Goal: Task Accomplishment & Management: Manage account settings

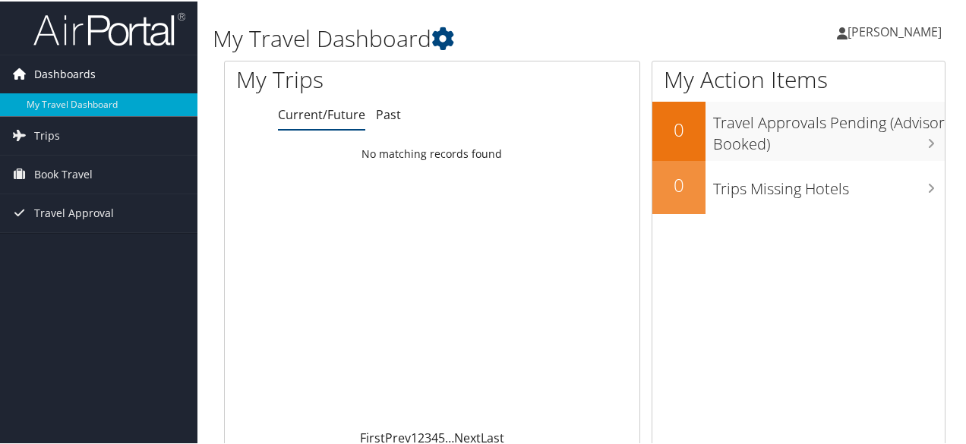
click at [84, 68] on span "Dashboards" at bounding box center [64, 73] width 61 height 38
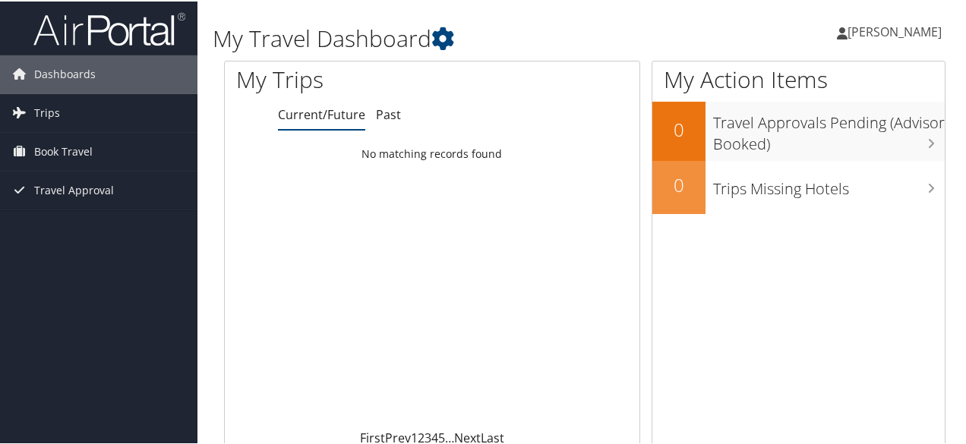
click at [847, 27] on icon at bounding box center [842, 32] width 11 height 12
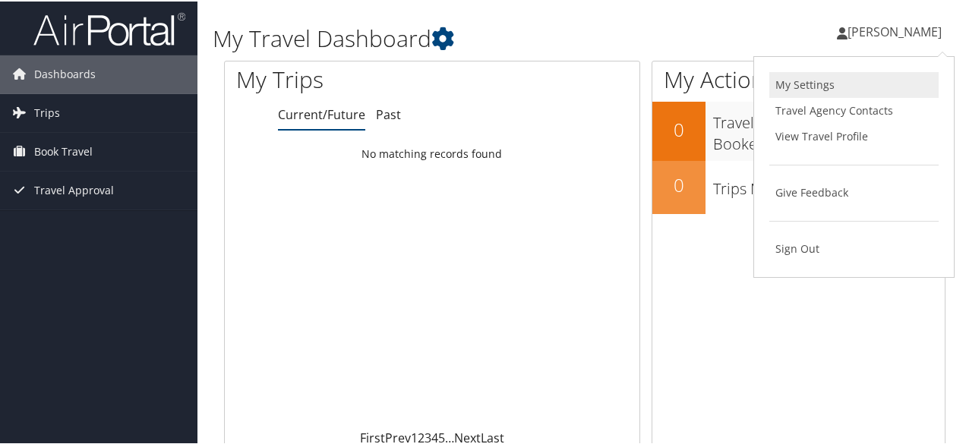
click at [859, 85] on link "My Settings" at bounding box center [853, 84] width 169 height 26
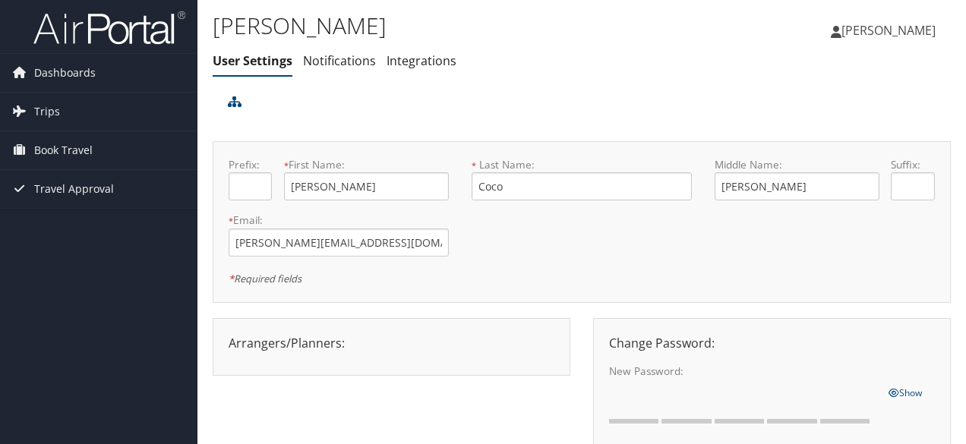
scroll to position [203, 0]
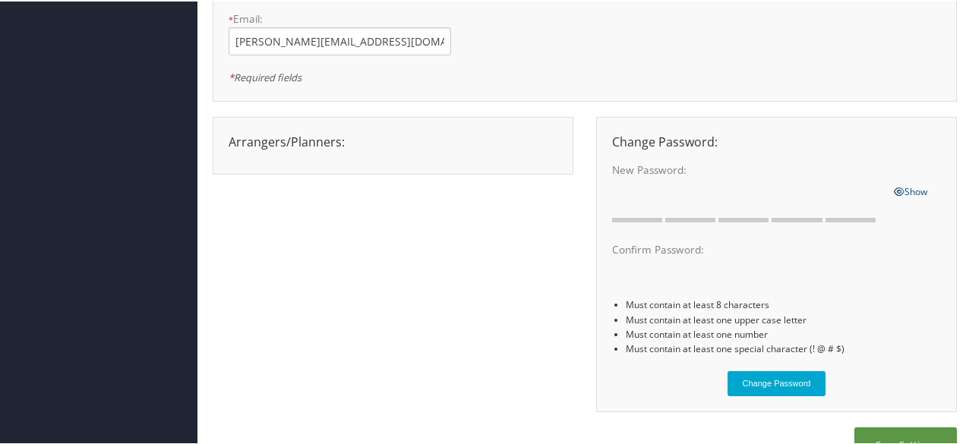
click at [307, 143] on div "Arrangers/Planners: Edit Arrangers & Planners Save Changes Cancel ×" at bounding box center [392, 140] width 351 height 18
click at [437, 133] on div "Arrangers/Planners: Edit Arrangers & Planners Save Changes Cancel ×" at bounding box center [392, 140] width 351 height 18
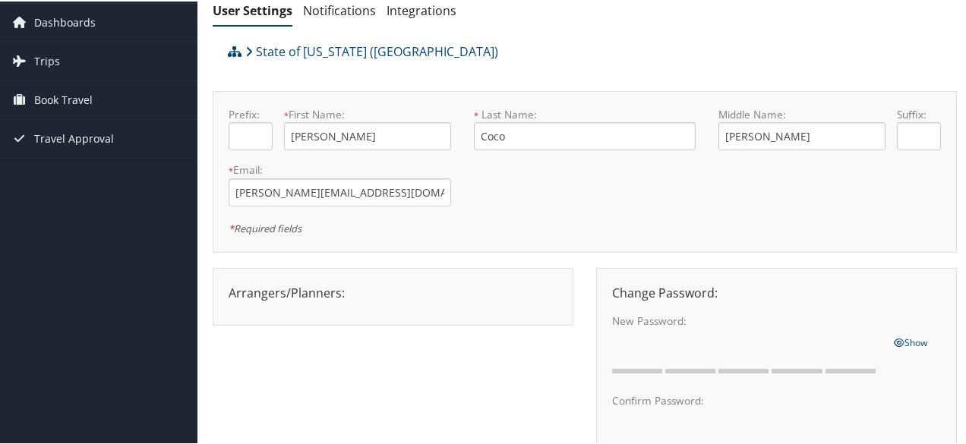
scroll to position [76, 0]
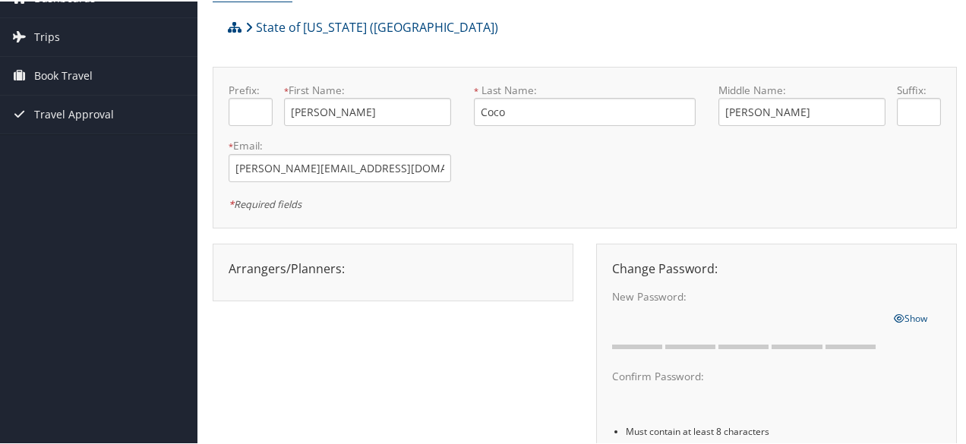
click at [276, 277] on div at bounding box center [392, 280] width 351 height 8
click at [331, 267] on div "Arrangers/Planners: Edit Arrangers & Planners Alicia Reynolds AMANDA DESHOTEL A…" at bounding box center [392, 267] width 351 height 18
click at [416, 273] on div "Arrangers/Planners: Edit Arrangers & Planners Alicia Reynolds AMANDA DESHOTEL A…" at bounding box center [392, 267] width 351 height 18
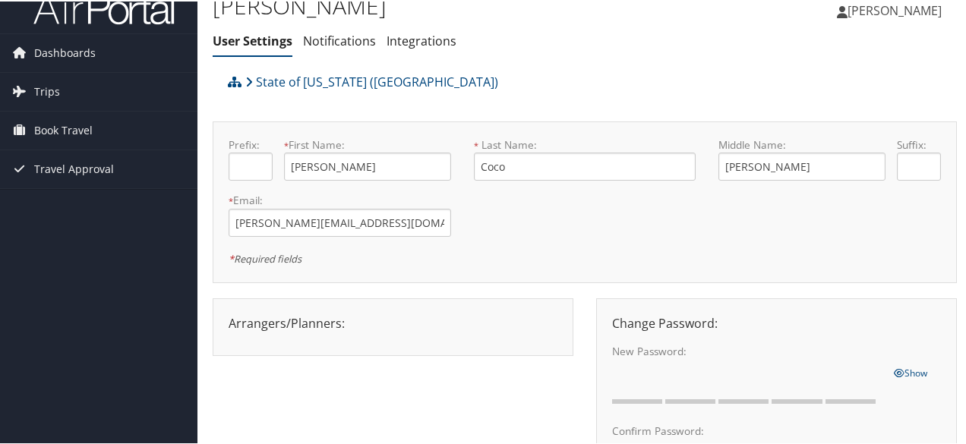
scroll to position [0, 0]
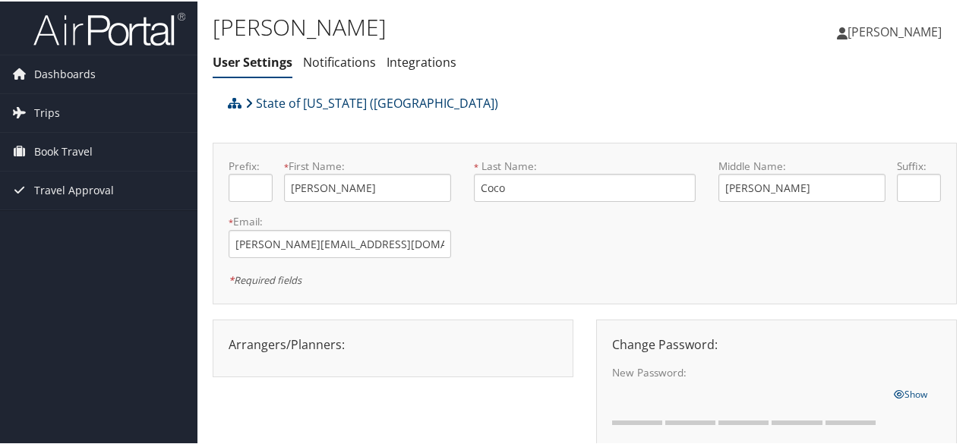
click at [344, 105] on link "State of Louisiana (SOLA)" at bounding box center [371, 102] width 253 height 30
click at [900, 31] on span "[PERSON_NAME]" at bounding box center [894, 30] width 94 height 17
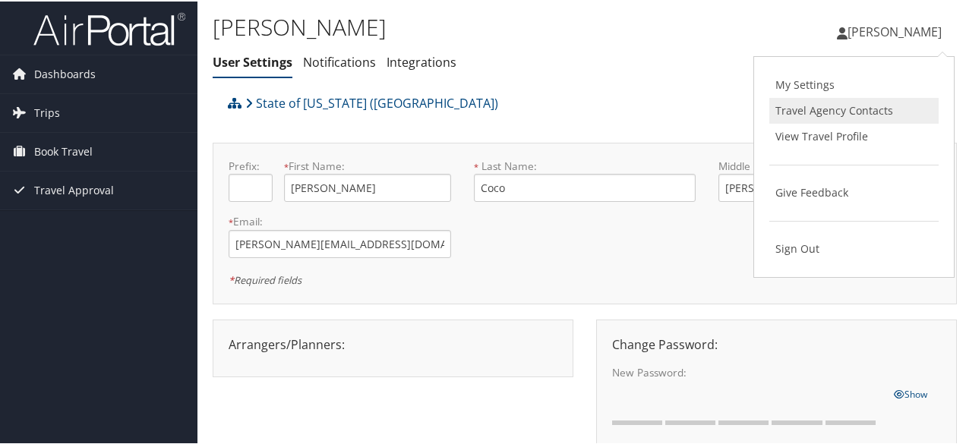
click at [845, 114] on link "Travel Agency Contacts" at bounding box center [853, 109] width 169 height 26
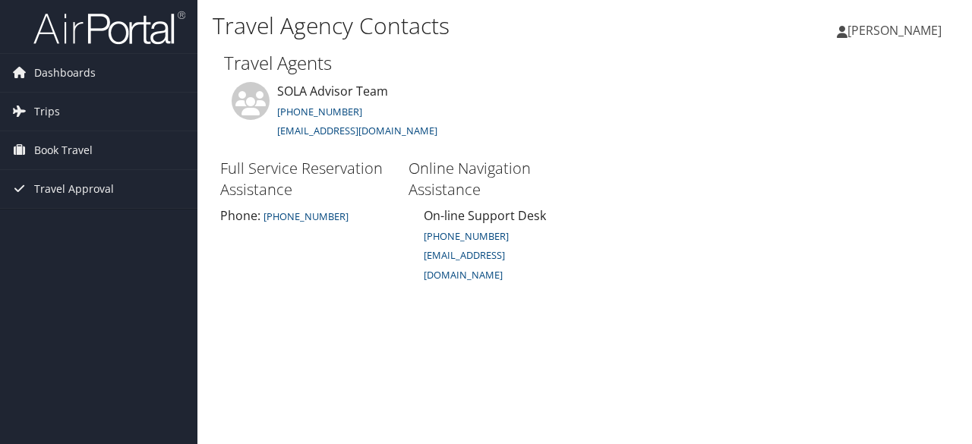
click at [883, 36] on span "[PERSON_NAME]" at bounding box center [894, 30] width 94 height 17
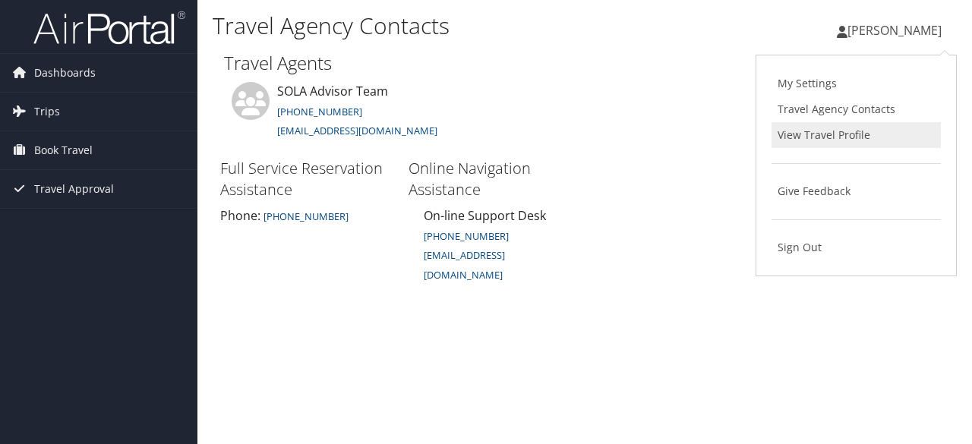
click at [858, 140] on link "View Travel Profile" at bounding box center [855, 135] width 169 height 26
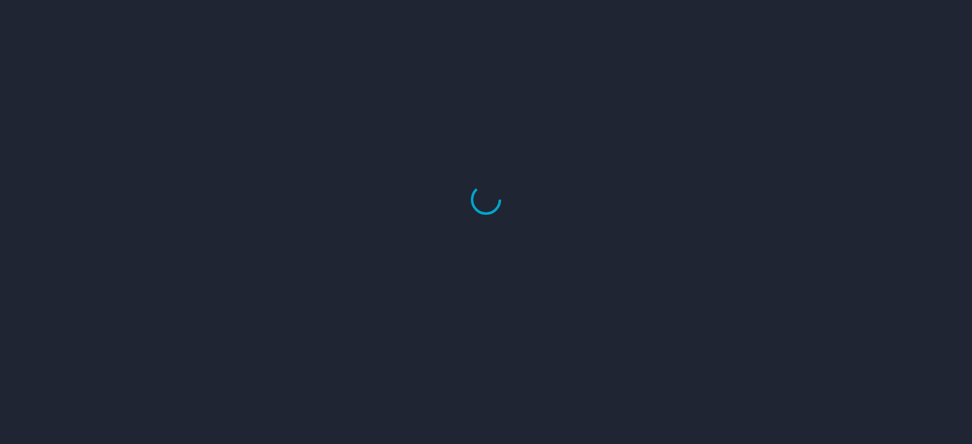
select select "US"
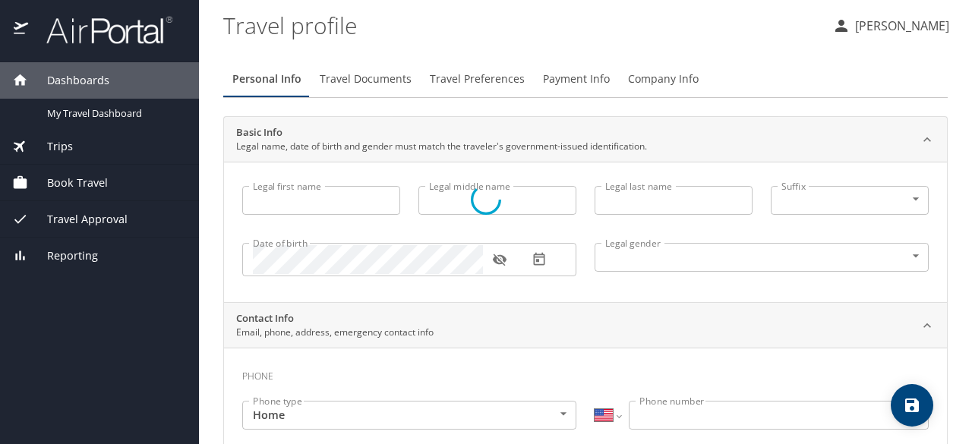
type input "[PERSON_NAME]"
type input "Coco"
type input "[DEMOGRAPHIC_DATA]"
type input "[PERSON_NAME]"
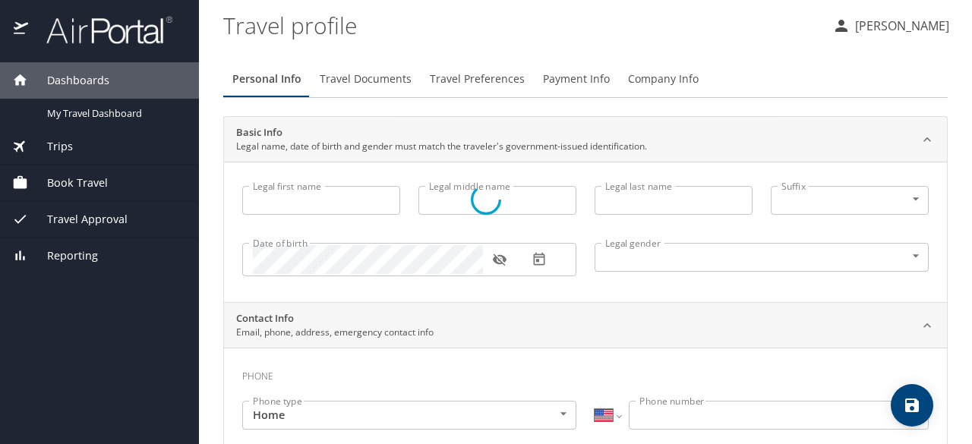
type input "Coco"
type input "[PHONE_NUMBER]"
type input "[EMAIL_ADDRESS][DOMAIN_NAME]"
select select "US"
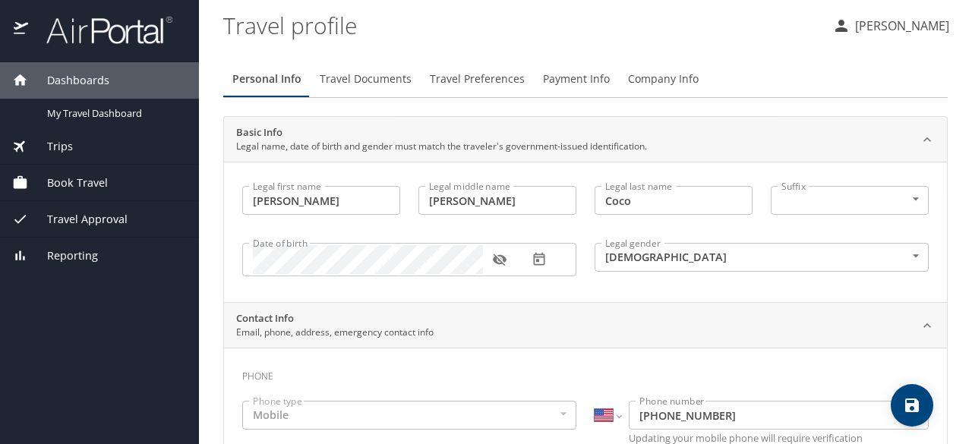
click at [370, 68] on button "Travel Documents" at bounding box center [365, 79] width 110 height 36
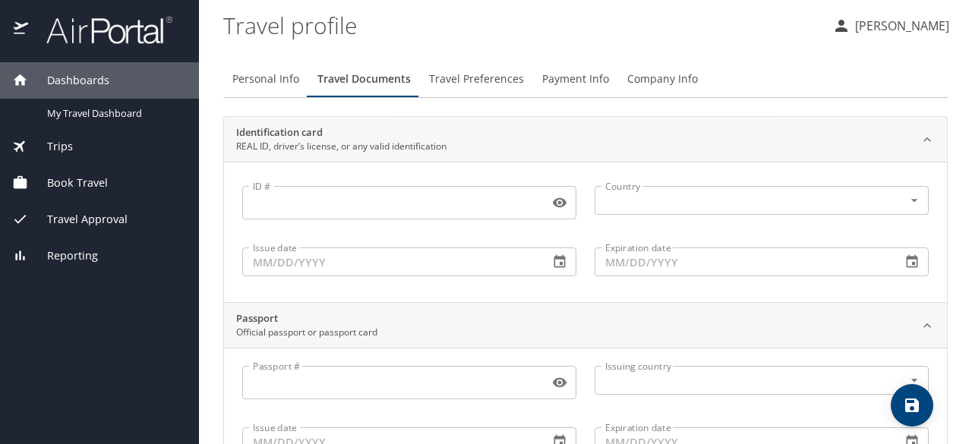
click at [472, 83] on span "Travel Preferences" at bounding box center [476, 79] width 95 height 19
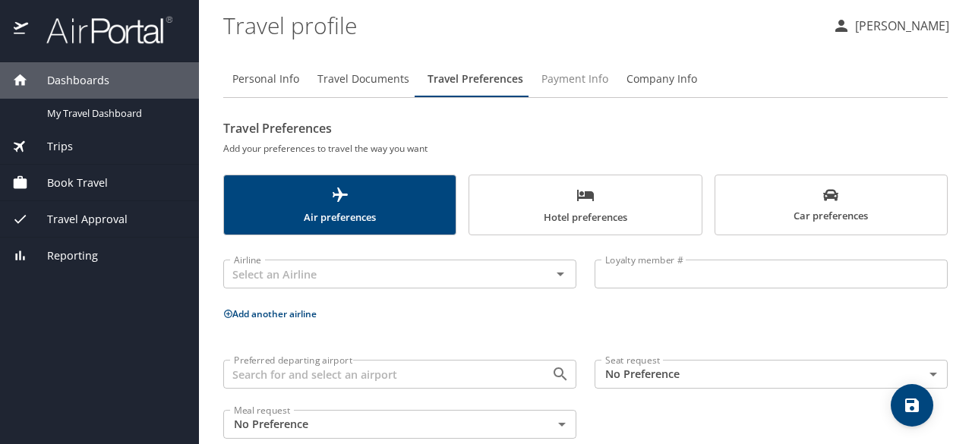
click at [583, 90] on button "Payment Info" at bounding box center [574, 79] width 85 height 36
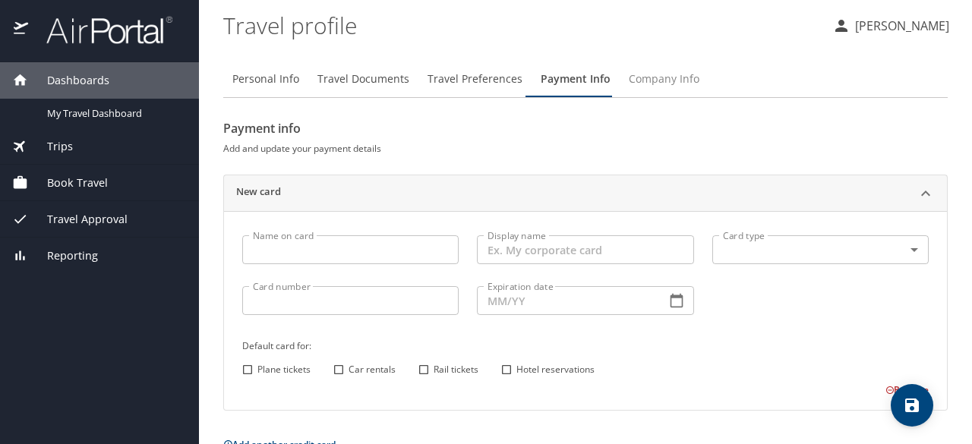
click at [632, 84] on span "Company Info" at bounding box center [664, 79] width 71 height 19
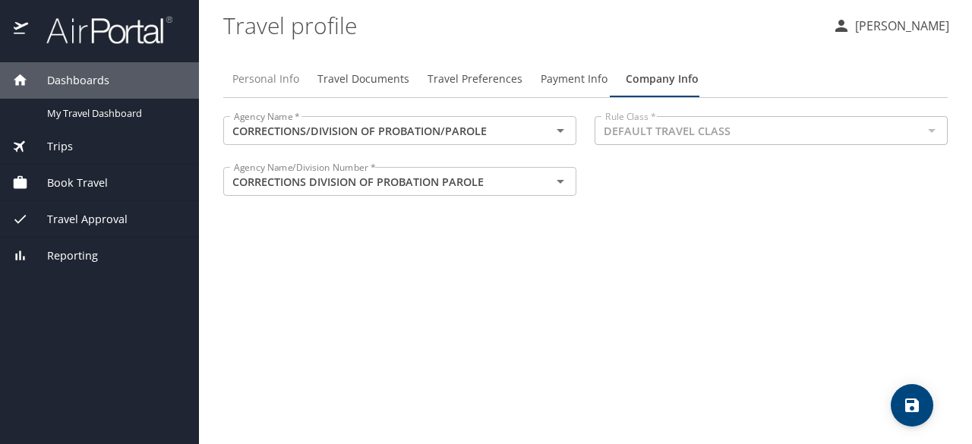
click at [286, 80] on span "Personal Info" at bounding box center [265, 79] width 67 height 19
select select "US"
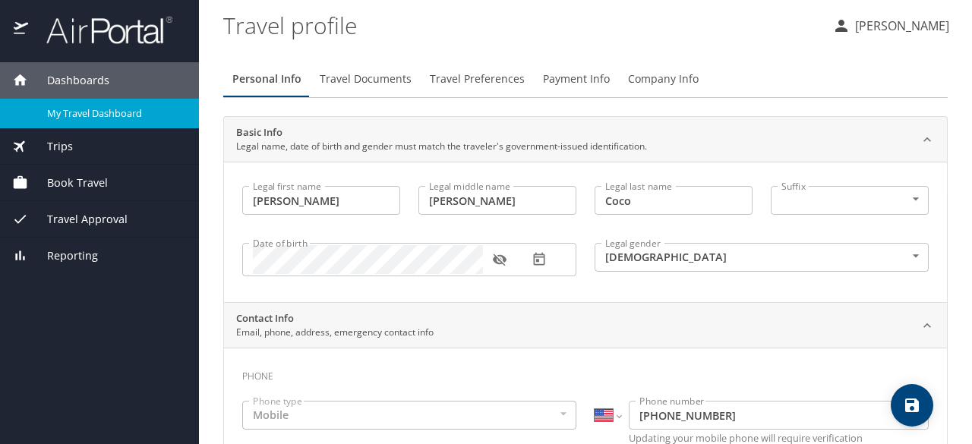
click at [124, 106] on span "My Travel Dashboard" at bounding box center [114, 113] width 134 height 14
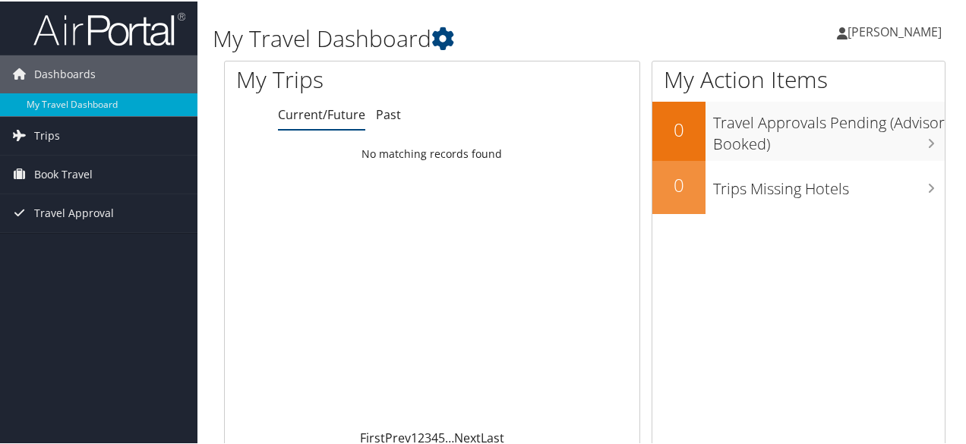
click at [880, 37] on span "[PERSON_NAME]" at bounding box center [894, 30] width 94 height 17
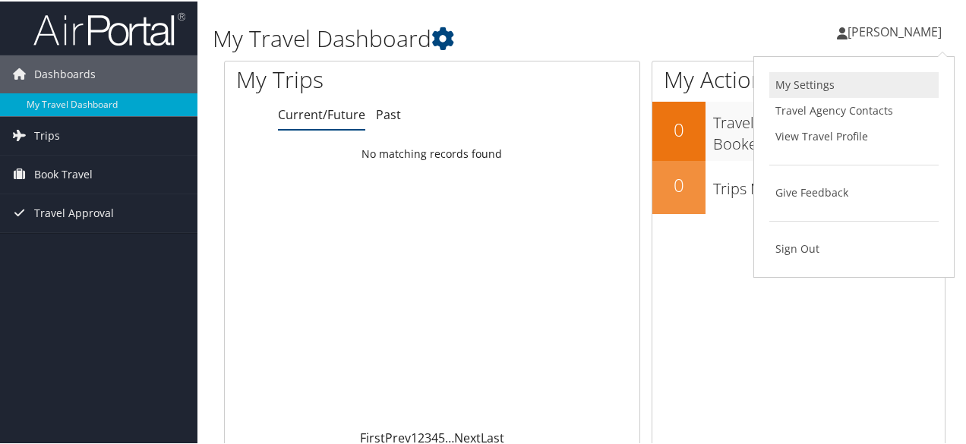
click at [814, 88] on link "My Settings" at bounding box center [853, 84] width 169 height 26
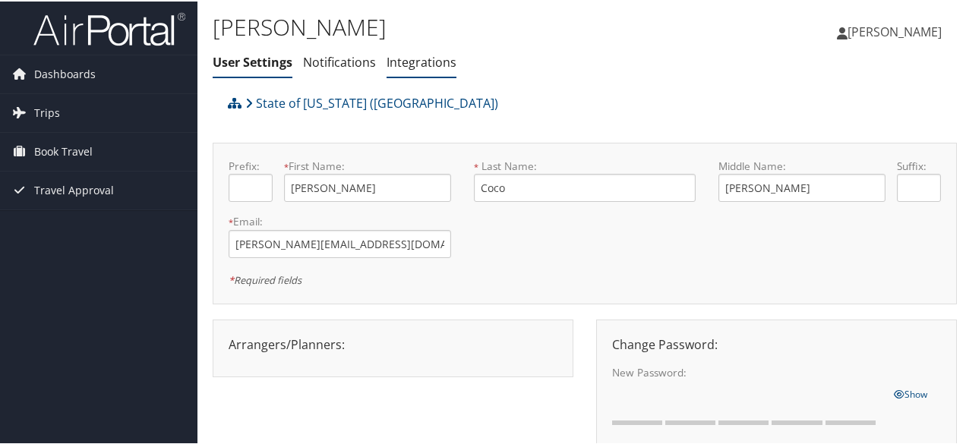
click at [389, 63] on link "Integrations" at bounding box center [421, 60] width 70 height 17
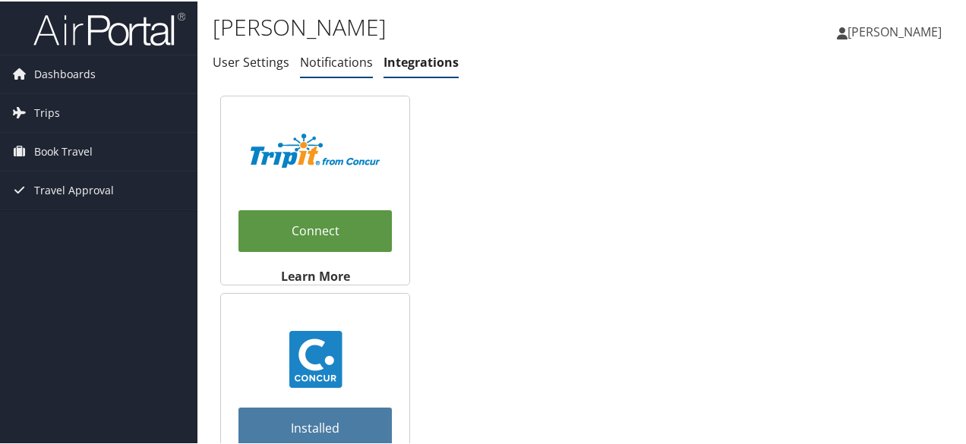
click at [340, 62] on link "Notifications" at bounding box center [336, 60] width 73 height 17
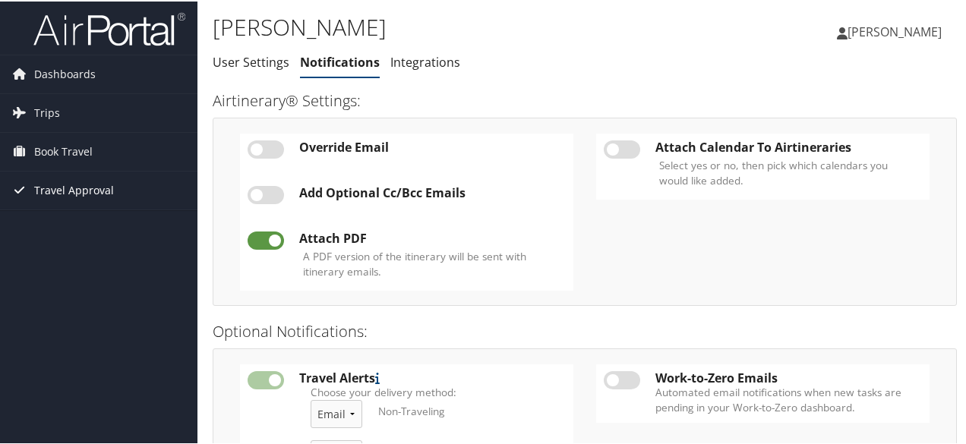
click at [85, 192] on span "Travel Approval" at bounding box center [74, 189] width 80 height 38
click at [64, 70] on span "Dashboards" at bounding box center [64, 73] width 61 height 38
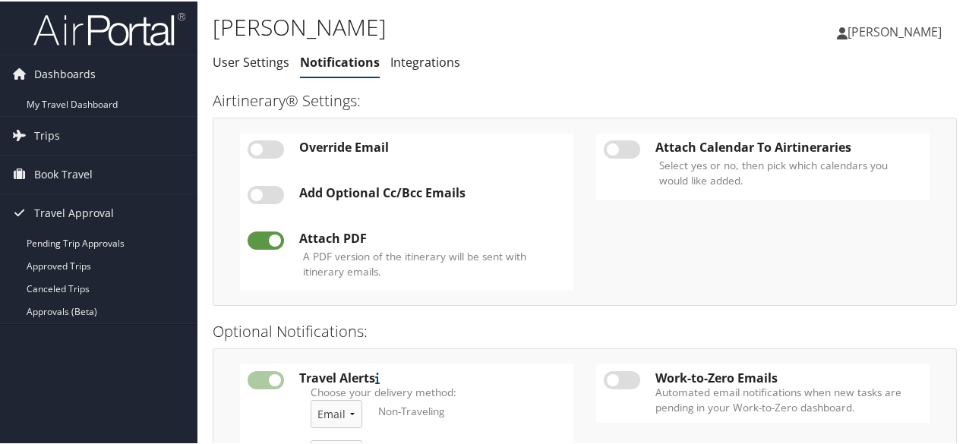
click at [873, 33] on span "[PERSON_NAME]" at bounding box center [894, 30] width 94 height 17
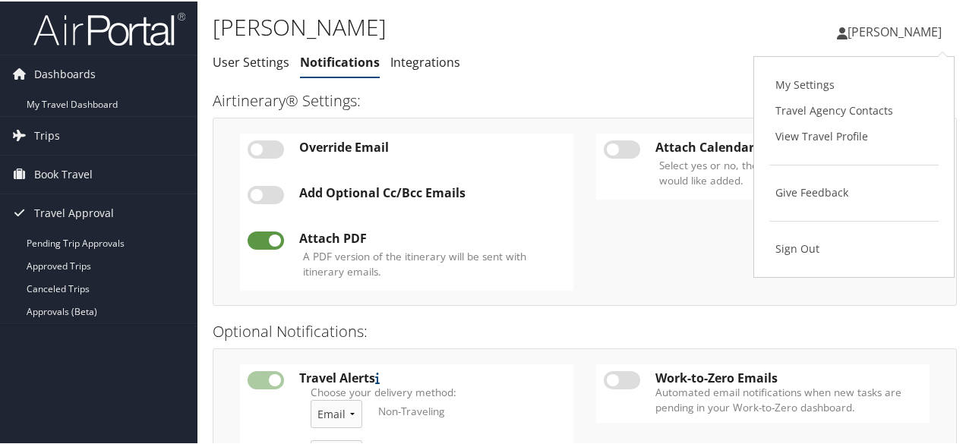
click at [632, 68] on ul "User Settings Notifications Integrations" at bounding box center [461, 61] width 496 height 27
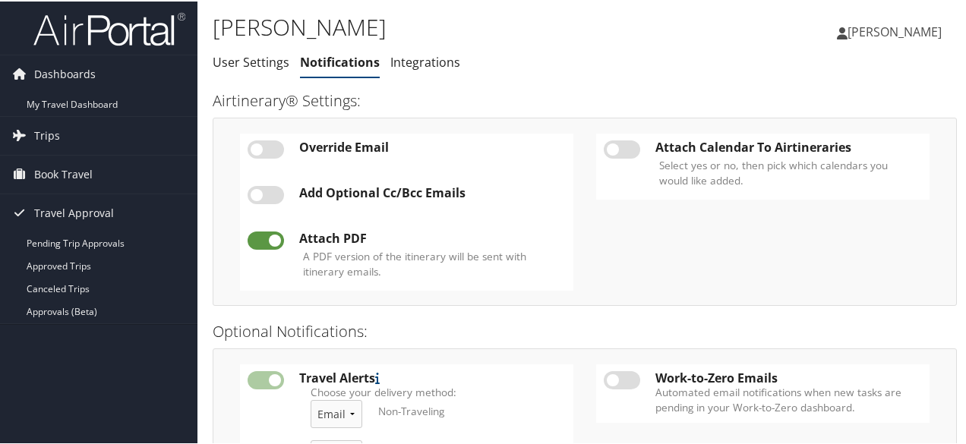
click at [916, 31] on span "[PERSON_NAME]" at bounding box center [894, 30] width 94 height 17
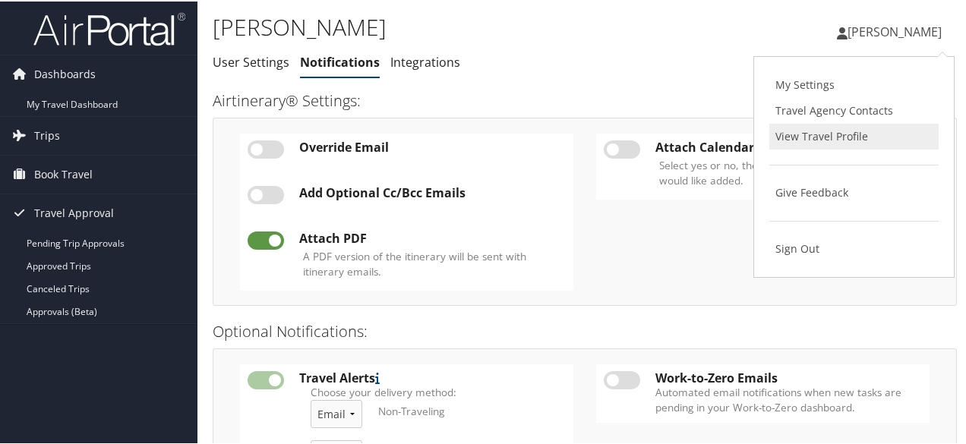
click at [840, 131] on link "View Travel Profile" at bounding box center [853, 135] width 169 height 26
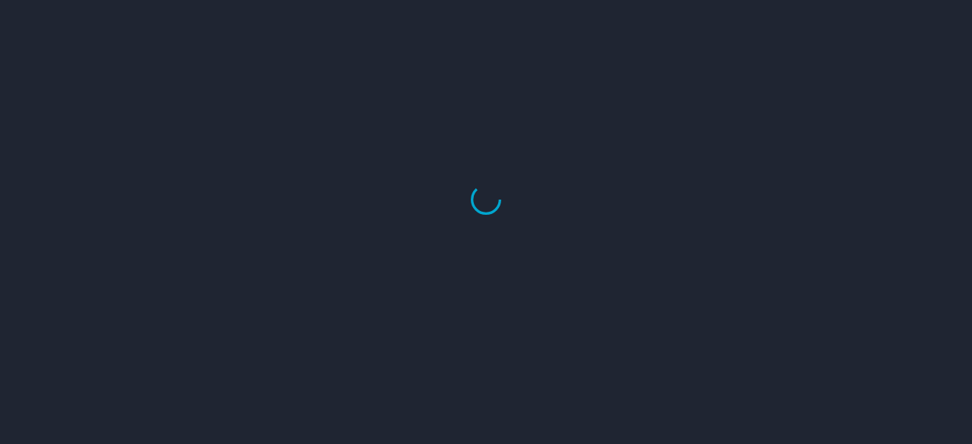
select select "US"
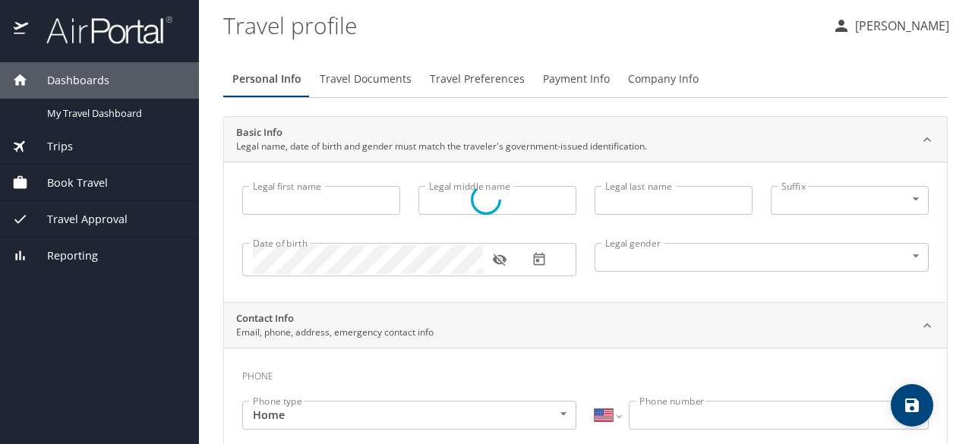
type input "[PERSON_NAME]"
type input "Coco"
type input "[DEMOGRAPHIC_DATA]"
type input "[PERSON_NAME]"
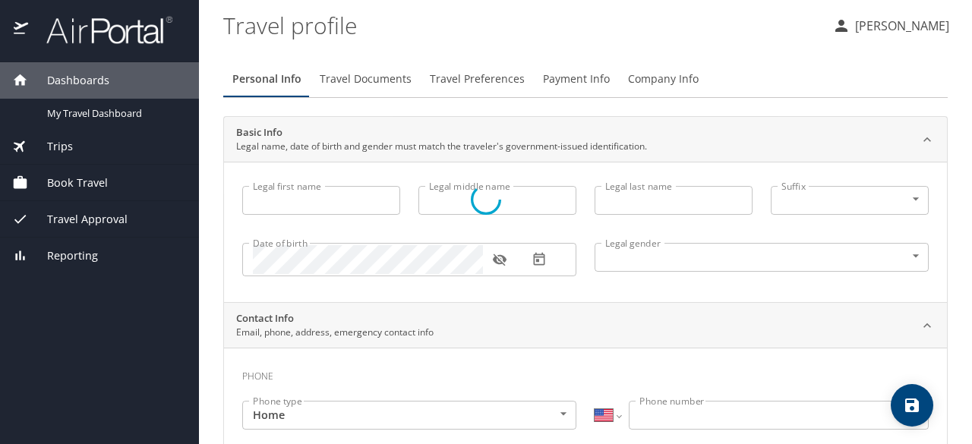
type input "Coco"
type input "[PHONE_NUMBER]"
type input "[EMAIL_ADDRESS][DOMAIN_NAME]"
select select "US"
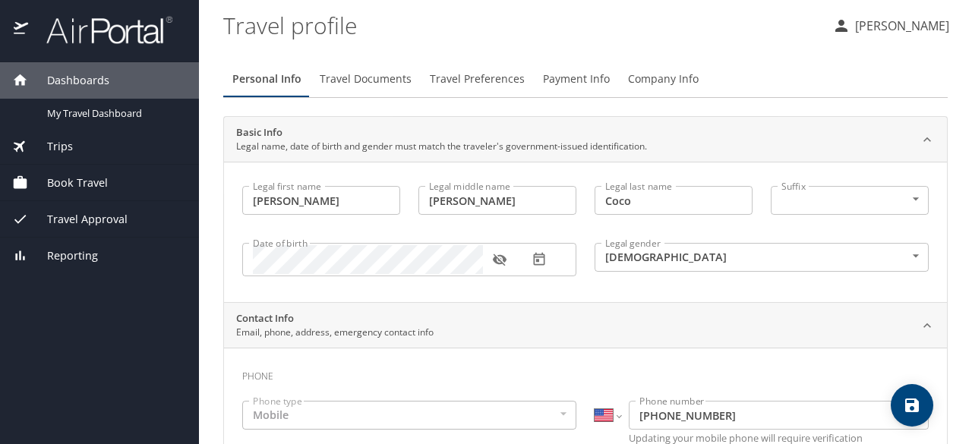
click at [377, 80] on span "Travel Documents" at bounding box center [366, 79] width 92 height 19
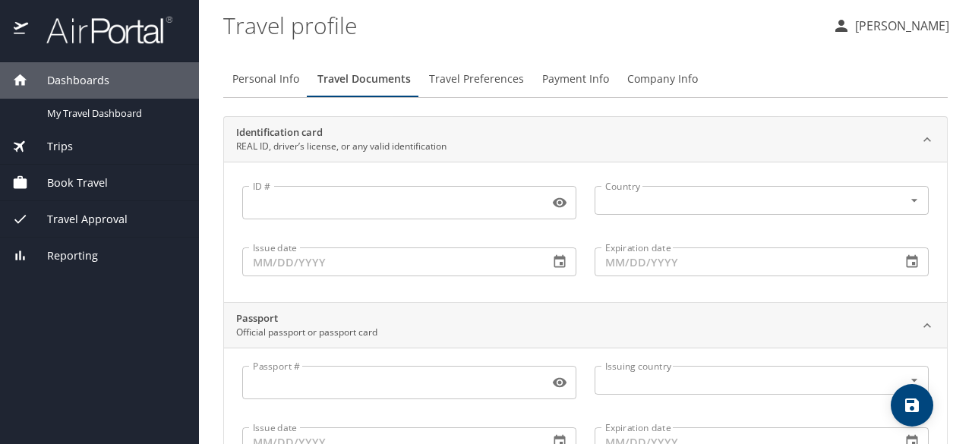
click at [474, 80] on span "Travel Preferences" at bounding box center [476, 79] width 95 height 19
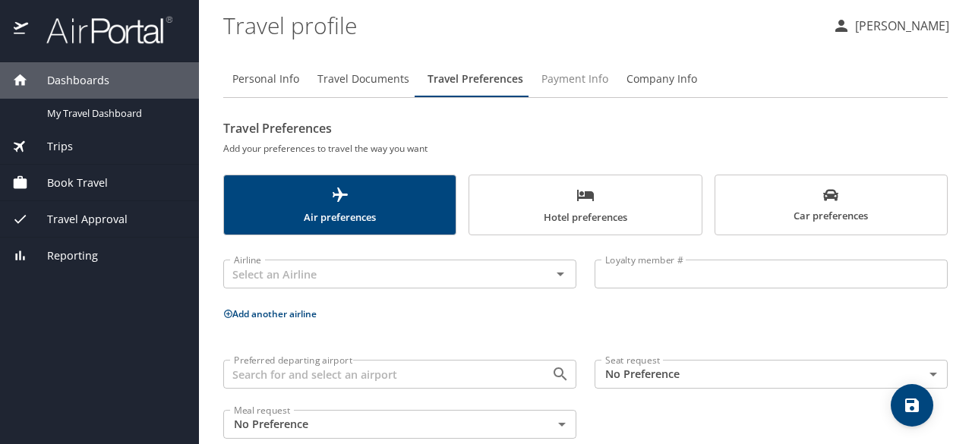
click at [585, 84] on span "Payment Info" at bounding box center [574, 79] width 67 height 19
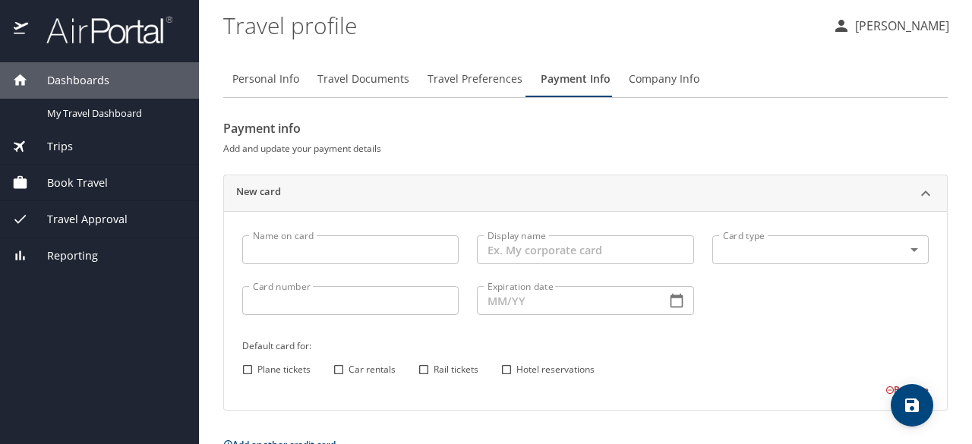
click at [654, 77] on span "Company Info" at bounding box center [664, 79] width 71 height 19
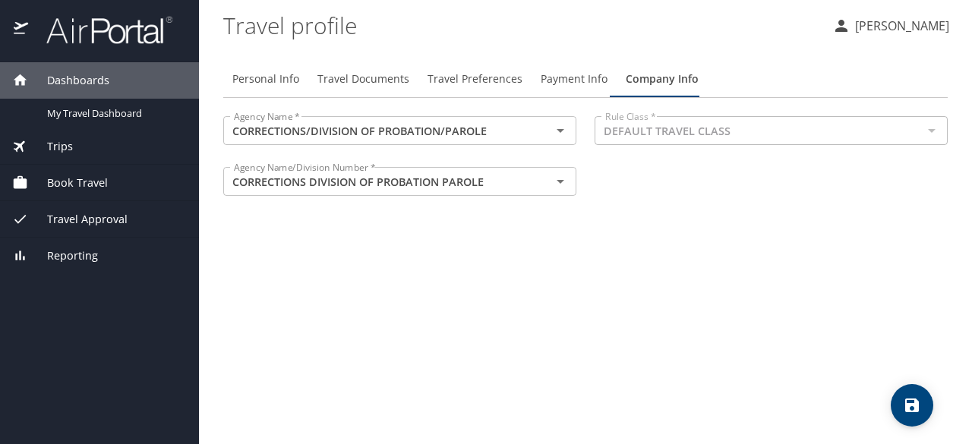
click at [254, 84] on span "Personal Info" at bounding box center [265, 79] width 67 height 19
select select "US"
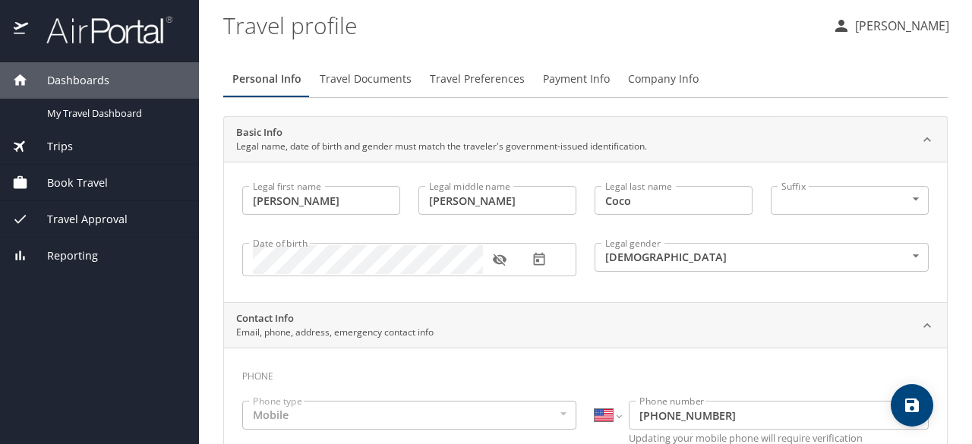
click at [388, 83] on span "Travel Documents" at bounding box center [366, 79] width 92 height 19
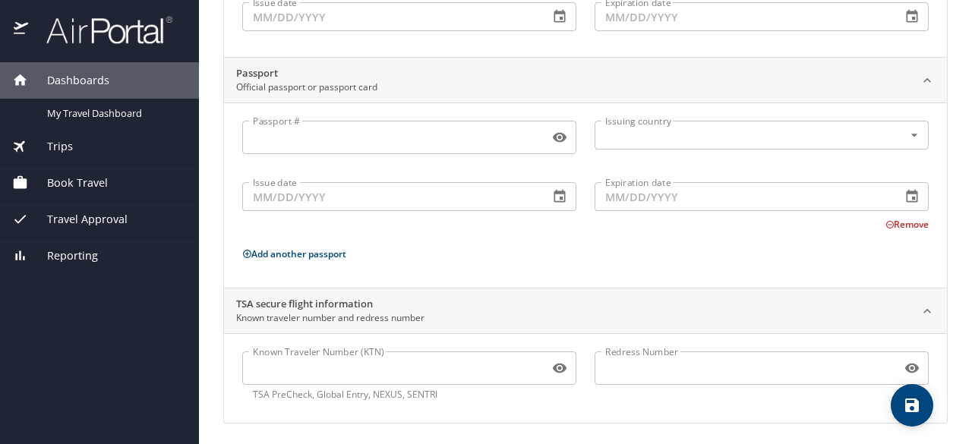
scroll to position [247, 0]
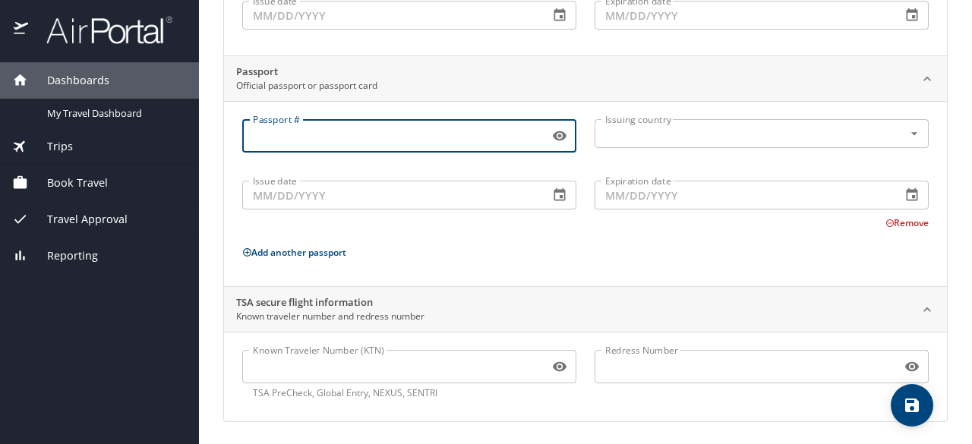
click at [366, 143] on input "Passport #" at bounding box center [392, 135] width 301 height 29
click at [430, 229] on div "Remove" at bounding box center [576, 222] width 704 height 18
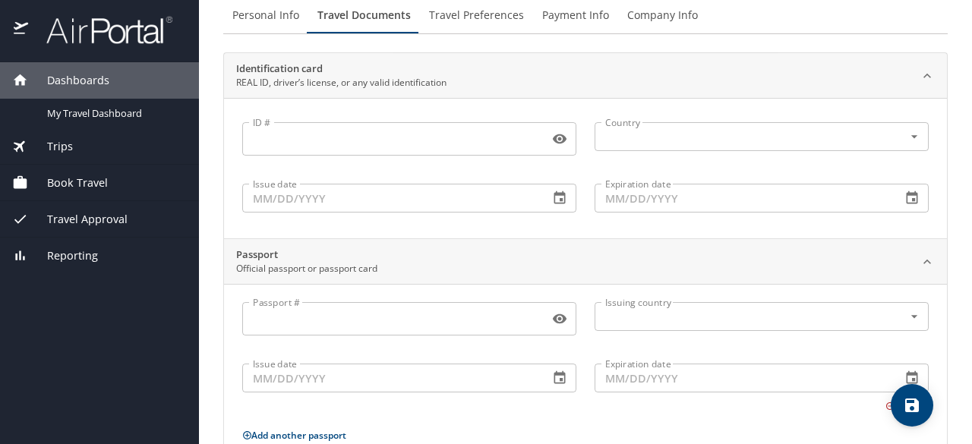
scroll to position [0, 0]
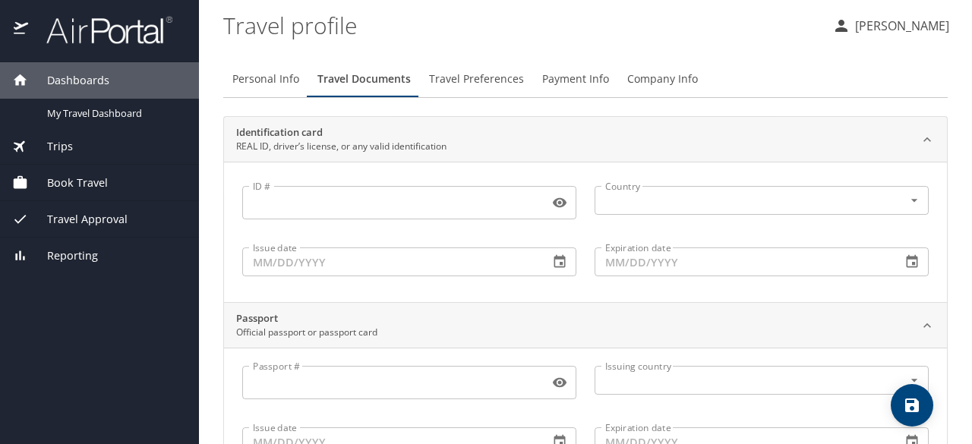
click at [891, 27] on p "[PERSON_NAME]" at bounding box center [899, 26] width 99 height 18
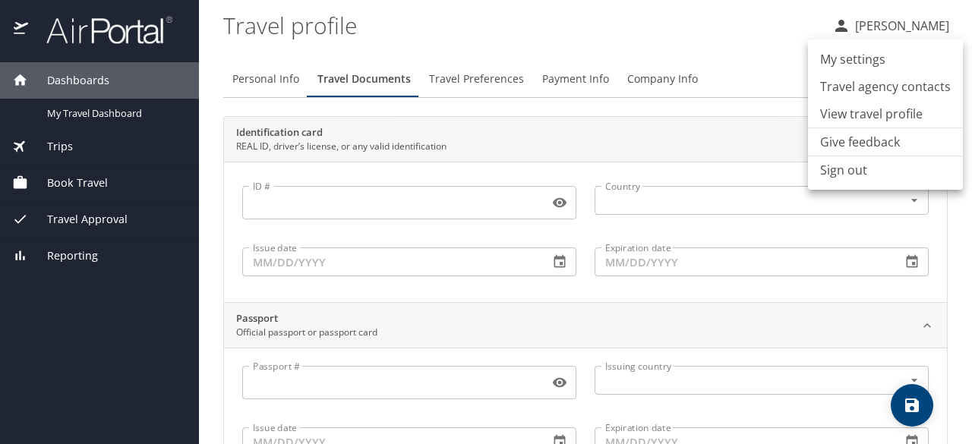
click at [916, 84] on li "Travel agency contacts" at bounding box center [885, 86] width 155 height 27
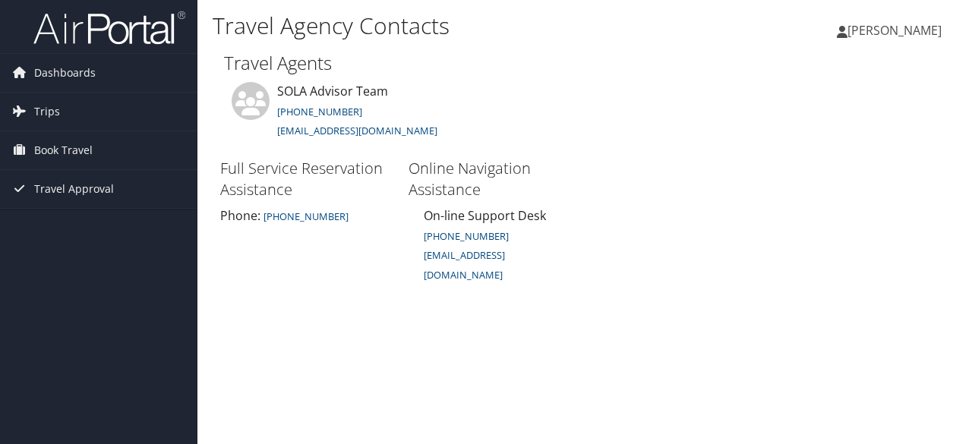
click at [386, 14] on h1 "Travel Agency Contacts" at bounding box center [461, 26] width 496 height 32
click at [927, 17] on link "[PERSON_NAME]" at bounding box center [897, 31] width 120 height 46
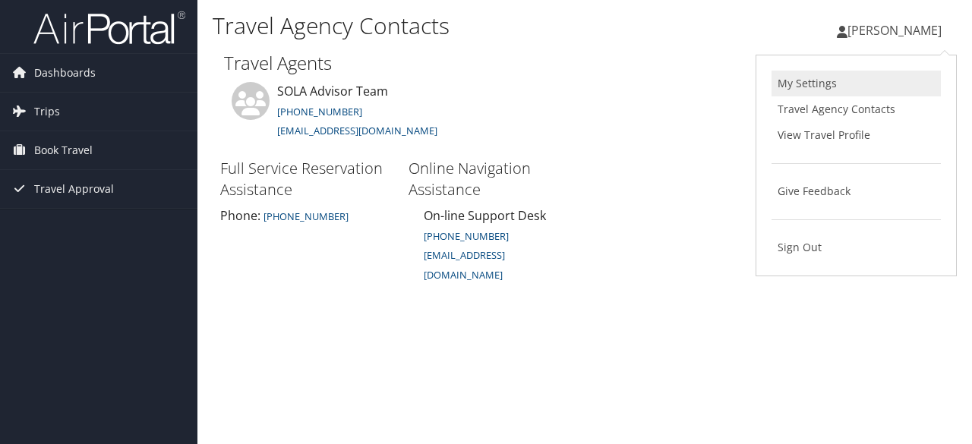
click at [850, 82] on link "My Settings" at bounding box center [855, 84] width 169 height 26
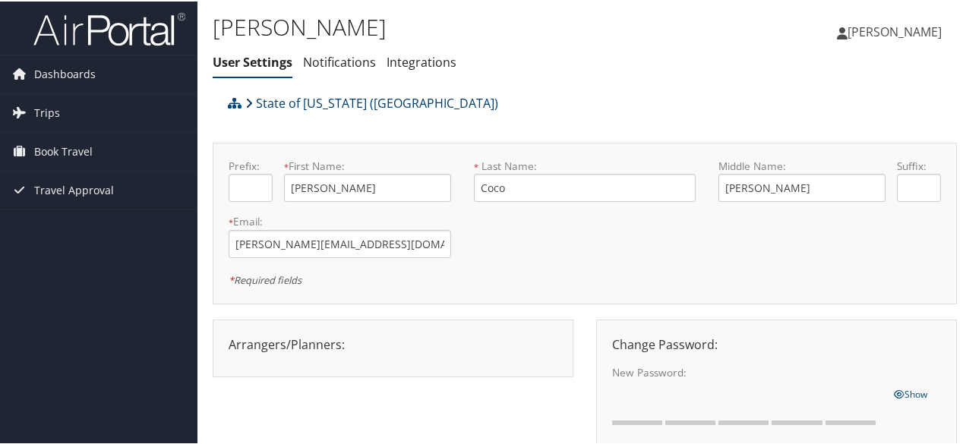
click at [252, 106] on icon at bounding box center [249, 102] width 8 height 12
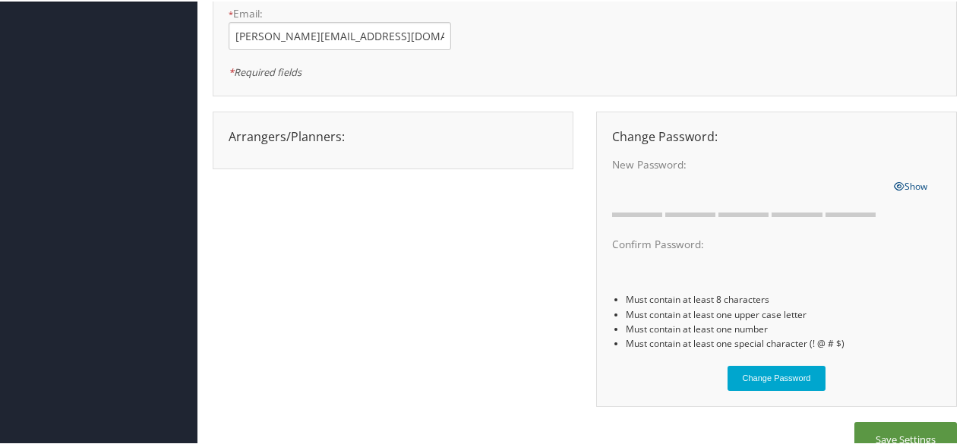
scroll to position [228, 0]
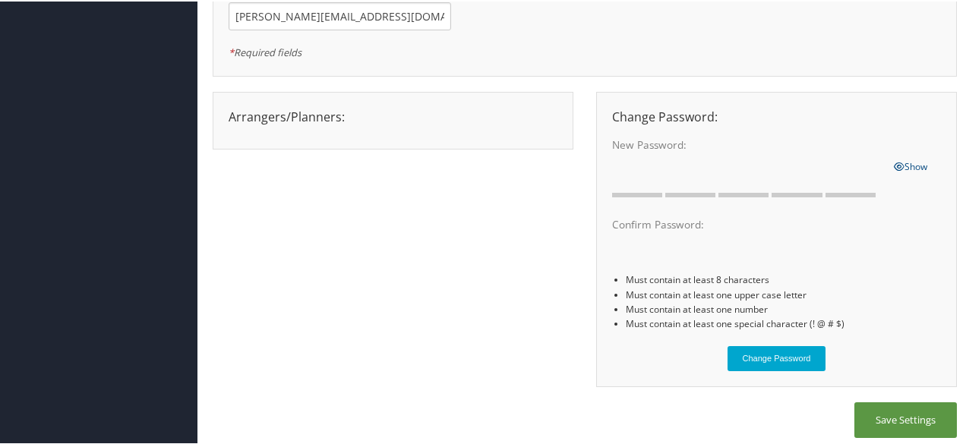
click at [320, 124] on div at bounding box center [392, 128] width 351 height 8
click at [320, 115] on div "Arrangers/Planners: Edit Arrangers & Planners [PERSON_NAME] [PERSON_NAME] [PERS…" at bounding box center [392, 115] width 351 height 18
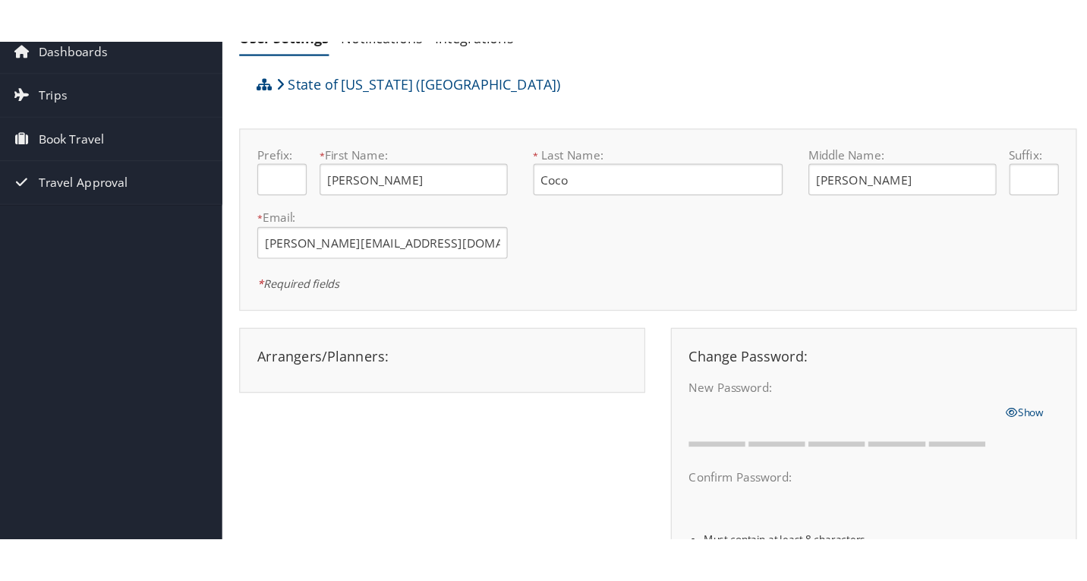
scroll to position [0, 0]
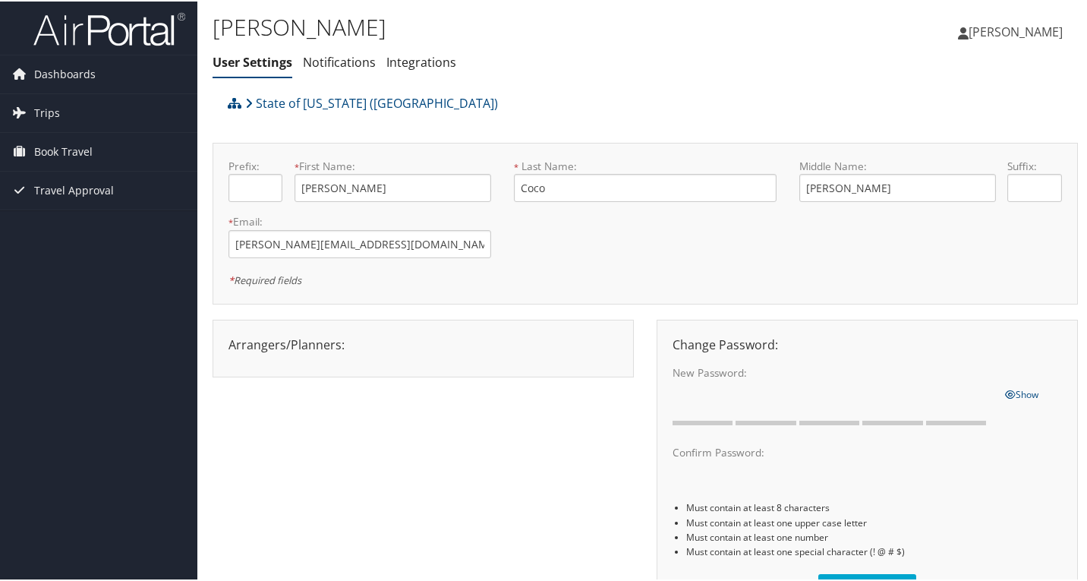
click at [965, 38] on span "[PERSON_NAME]" at bounding box center [1016, 30] width 94 height 17
click at [96, 71] on link "Dashboards" at bounding box center [98, 73] width 197 height 38
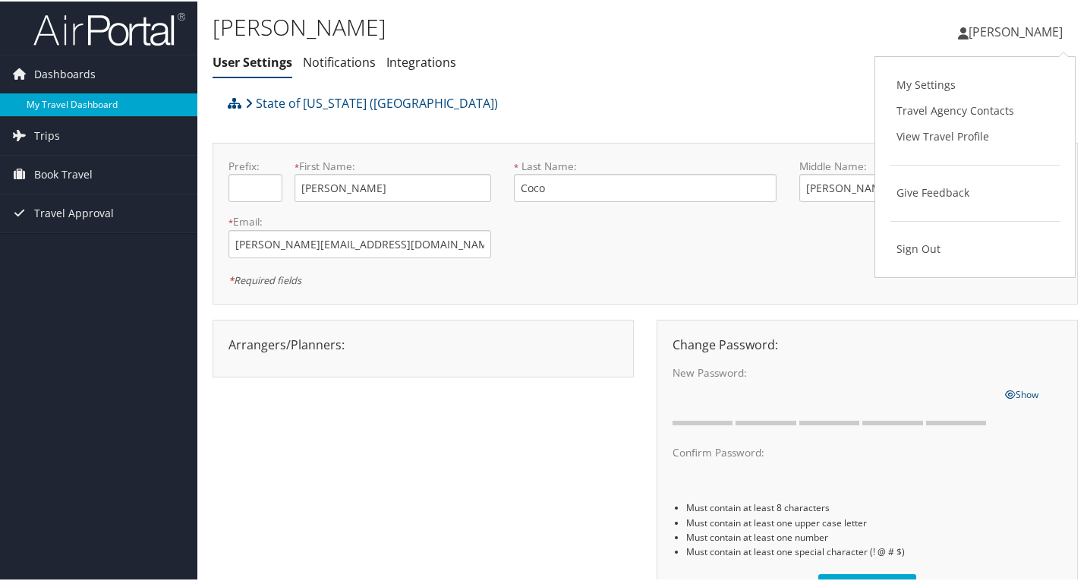
click at [89, 96] on link "My Travel Dashboard" at bounding box center [98, 103] width 197 height 23
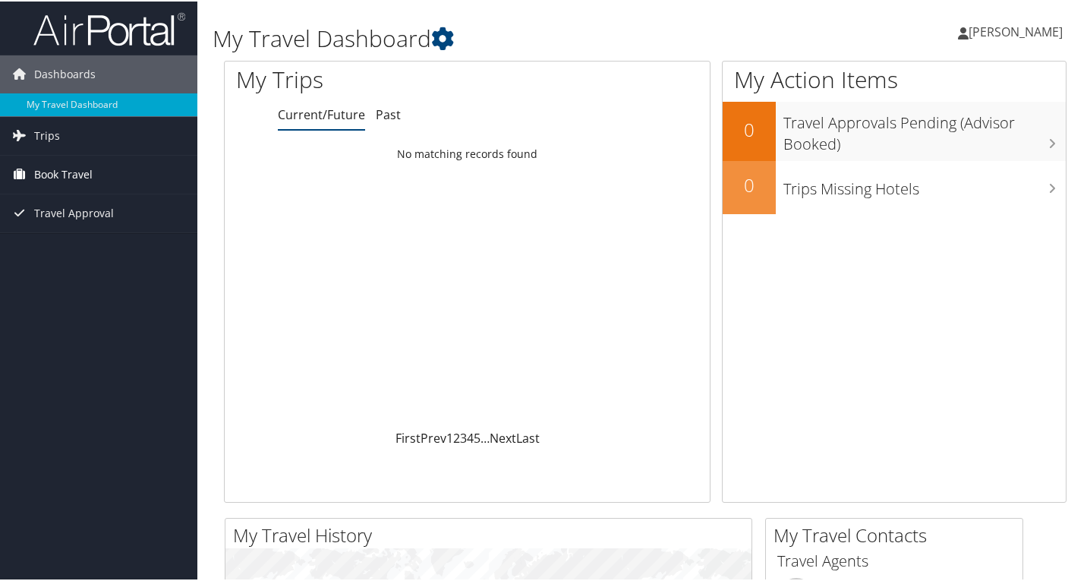
click at [128, 174] on link "Book Travel" at bounding box center [98, 173] width 197 height 38
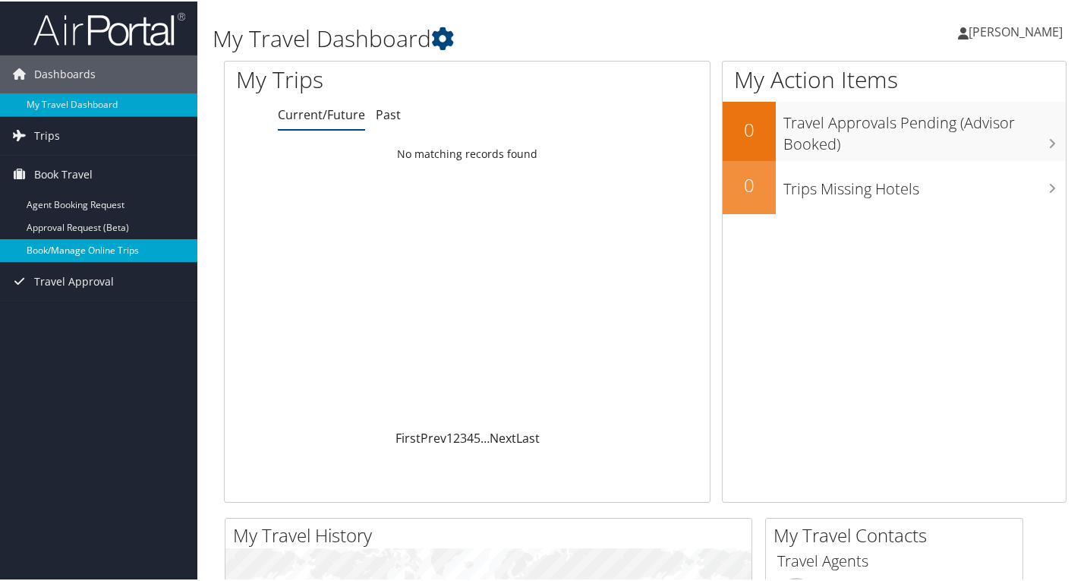
click at [57, 251] on link "Book/Manage Online Trips" at bounding box center [98, 249] width 197 height 23
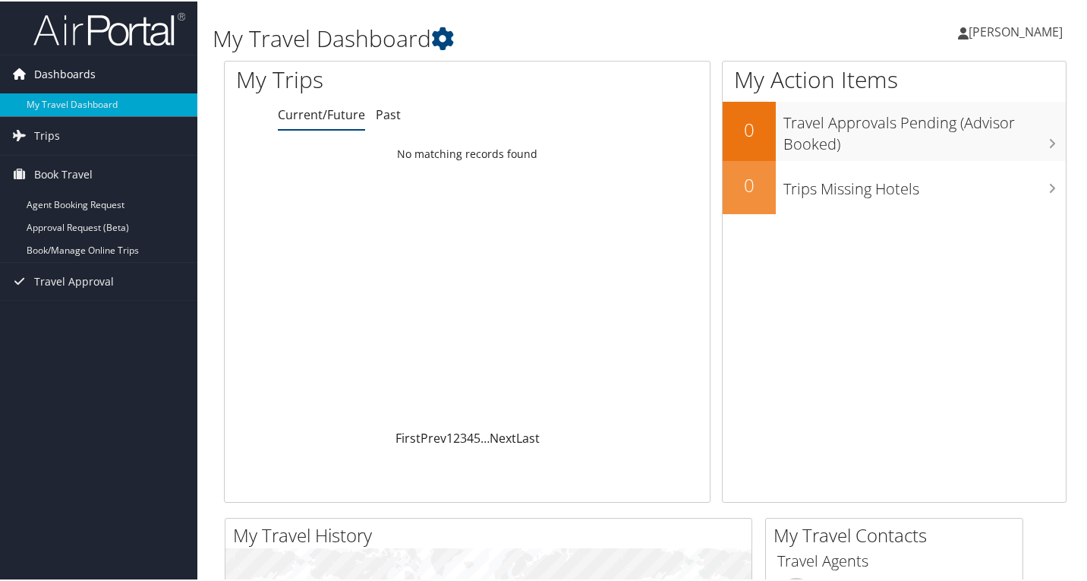
click at [65, 69] on span "Dashboards" at bounding box center [64, 73] width 61 height 38
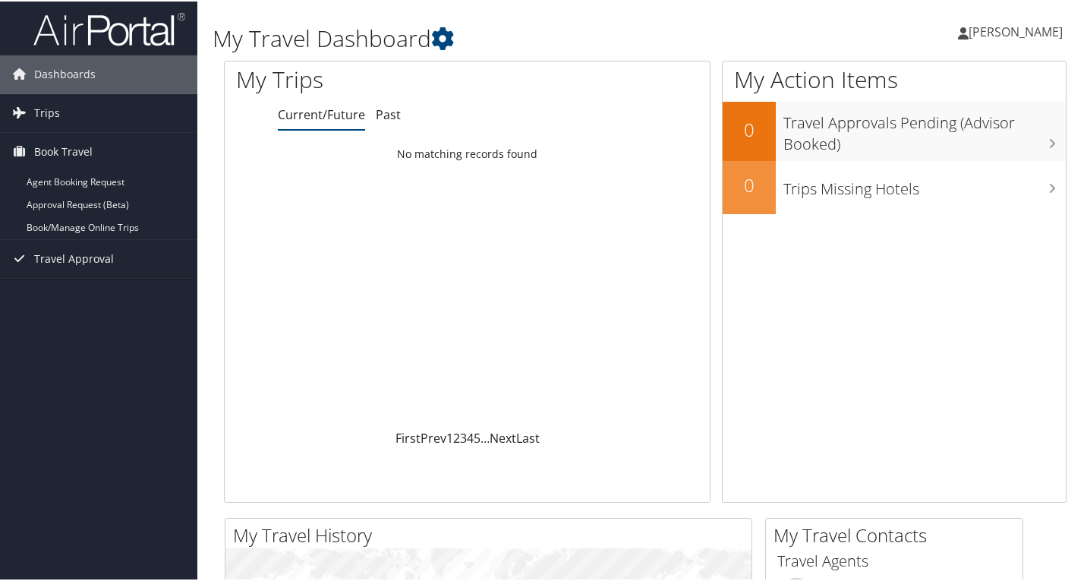
click at [1010, 39] on link "[PERSON_NAME]" at bounding box center [1018, 31] width 120 height 46
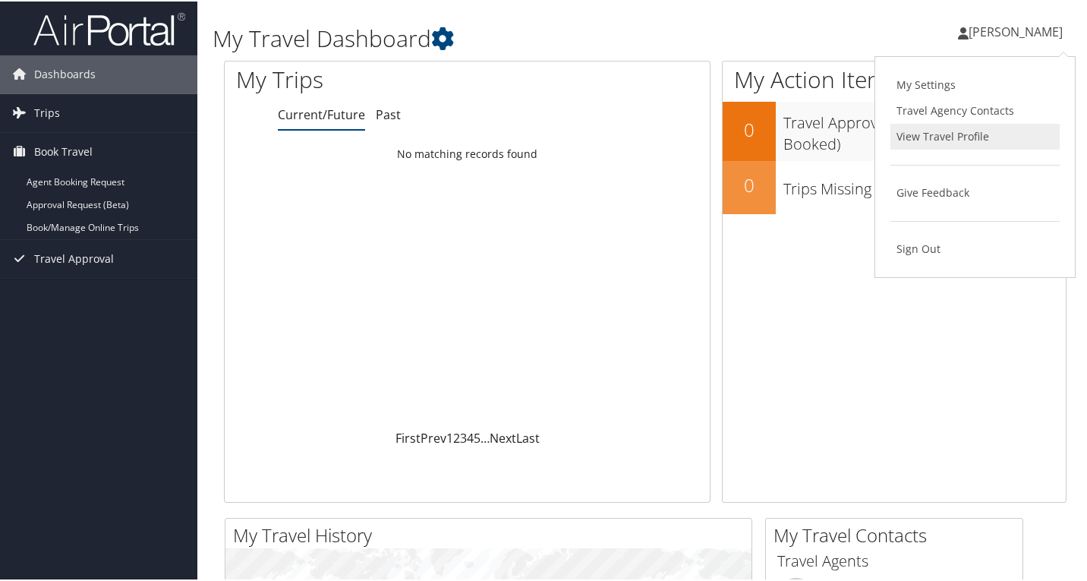
click at [931, 135] on link "View Travel Profile" at bounding box center [974, 135] width 169 height 26
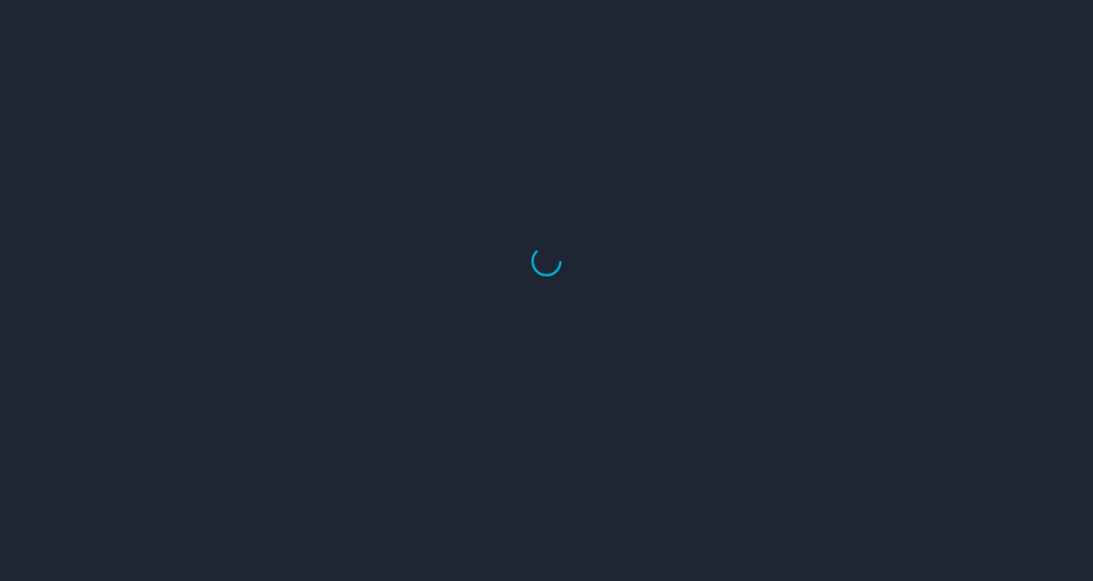
select select "US"
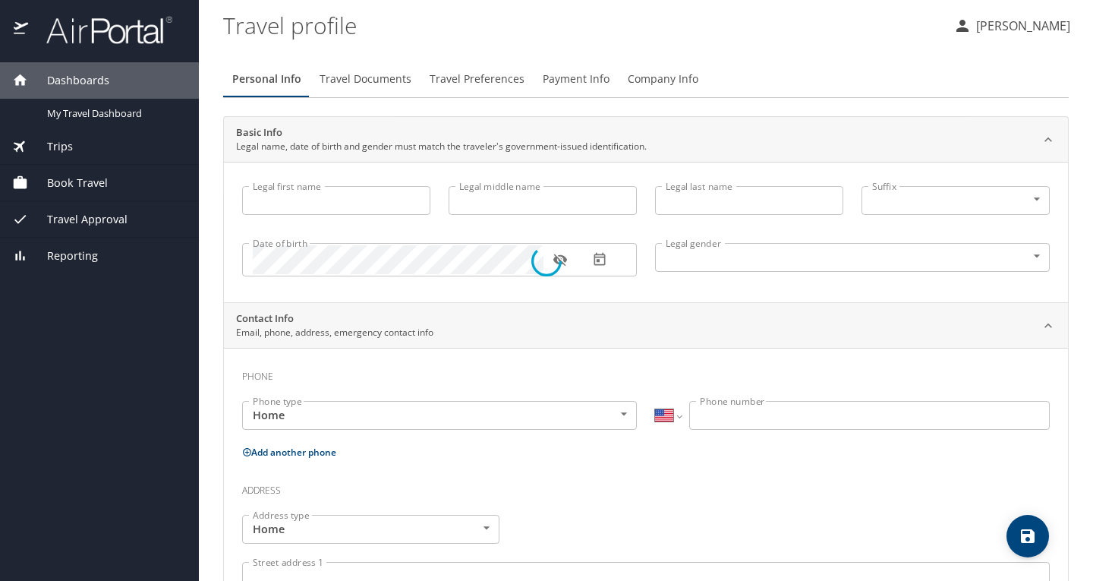
type input "[PERSON_NAME]"
type input "Coco"
type input "[DEMOGRAPHIC_DATA]"
type input "[PERSON_NAME]"
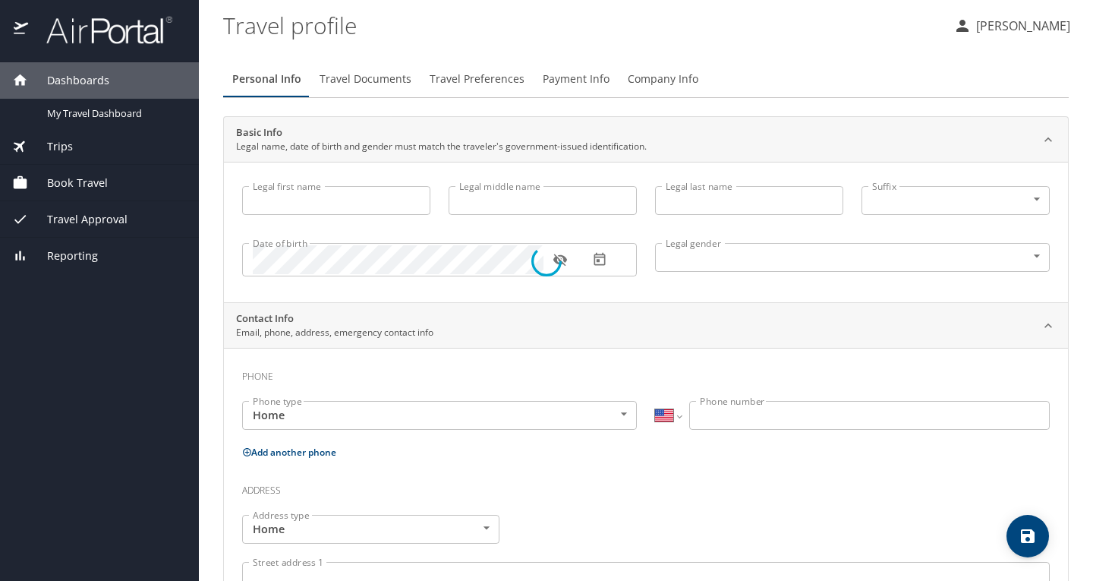
type input "Coco"
type input "[PHONE_NUMBER]"
type input "[EMAIL_ADDRESS][DOMAIN_NAME]"
select select "US"
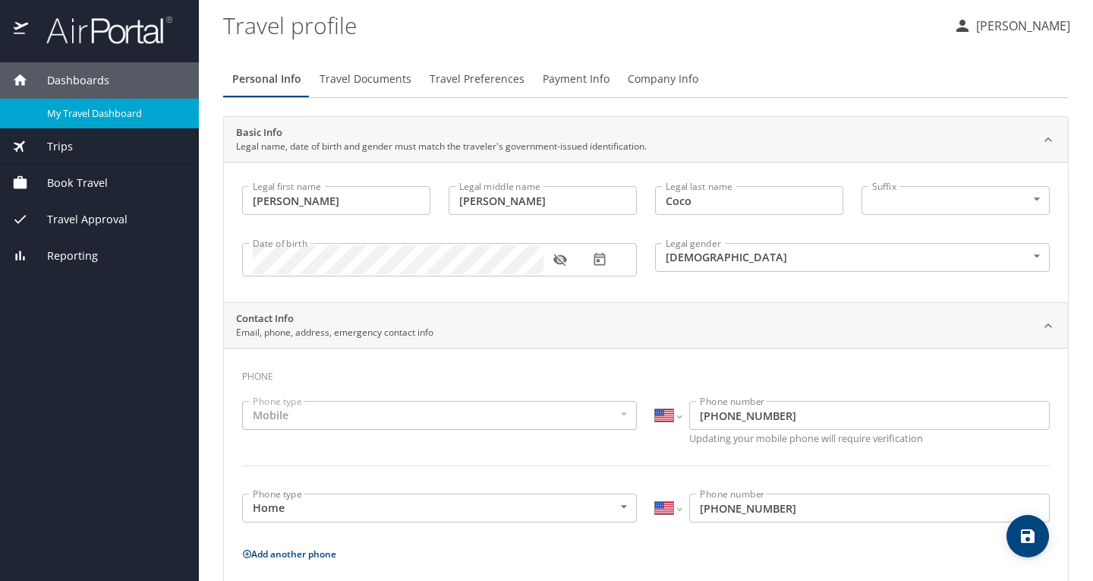
click at [105, 106] on span "My Travel Dashboard" at bounding box center [114, 113] width 134 height 14
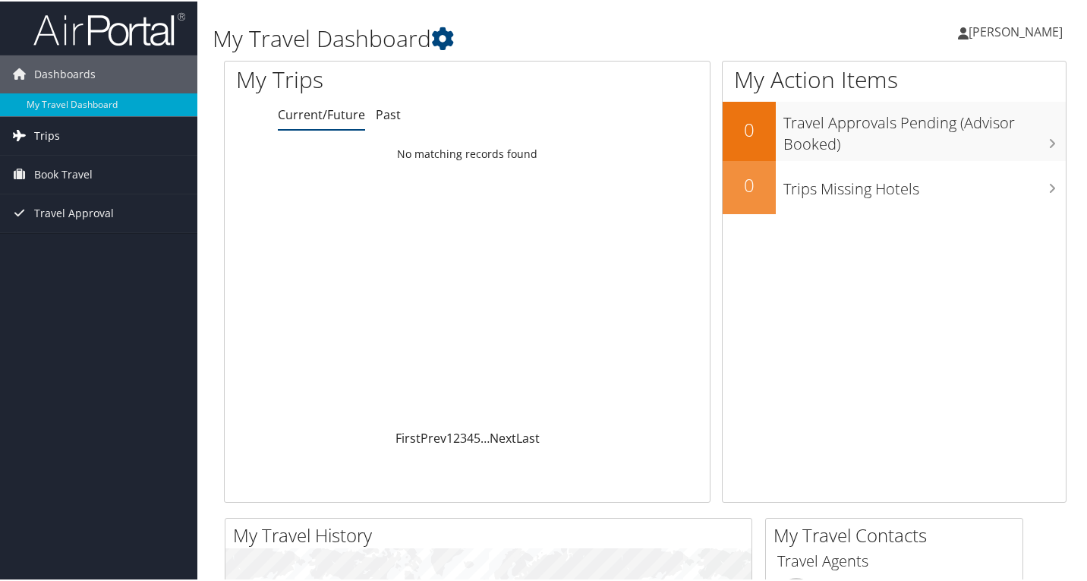
click at [68, 140] on link "Trips" at bounding box center [98, 134] width 197 height 38
click at [93, 241] on link "Book Travel" at bounding box center [98, 241] width 197 height 38
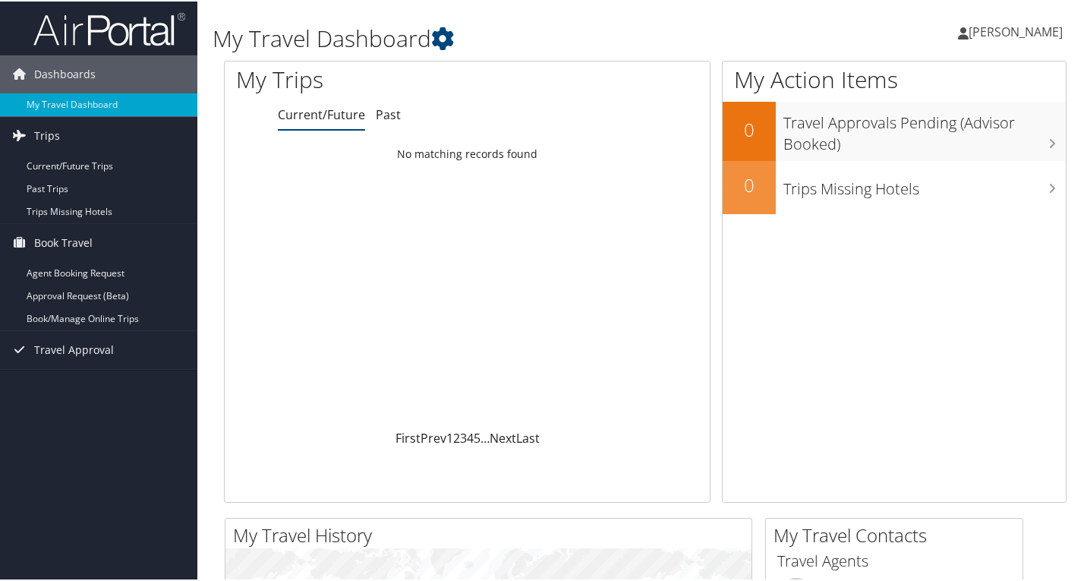
click at [525, 17] on div "My Travel Dashboard" at bounding box center [501, 31] width 577 height 46
click at [58, 232] on span "Book Travel" at bounding box center [63, 241] width 58 height 38
click at [61, 244] on span "Book Travel" at bounding box center [63, 241] width 58 height 38
click at [77, 274] on link "Agent Booking Request" at bounding box center [98, 271] width 197 height 23
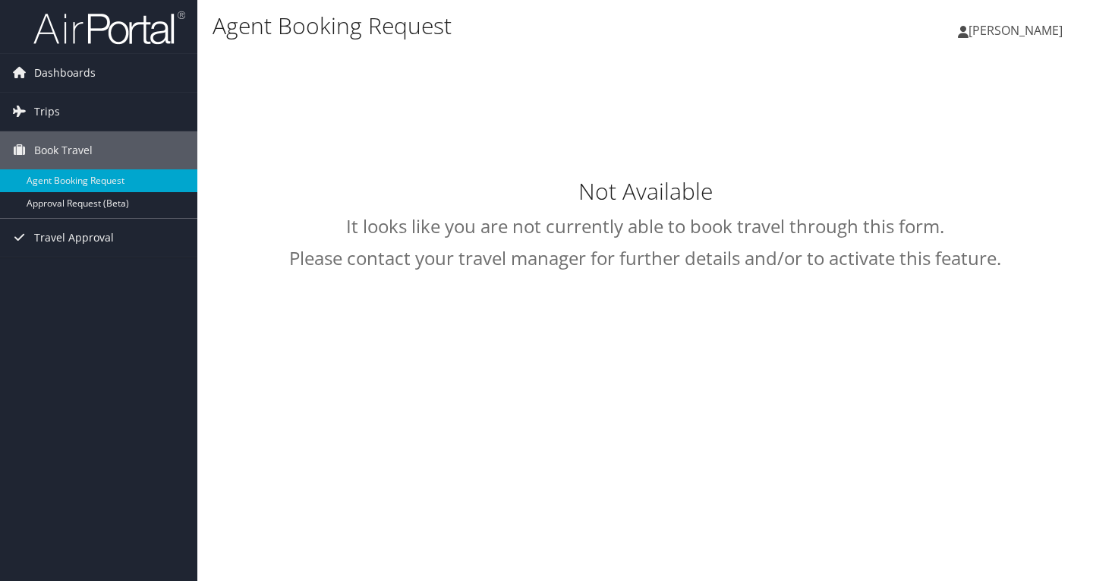
select select "[EMAIL_ADDRESS][DOMAIN_NAME]"
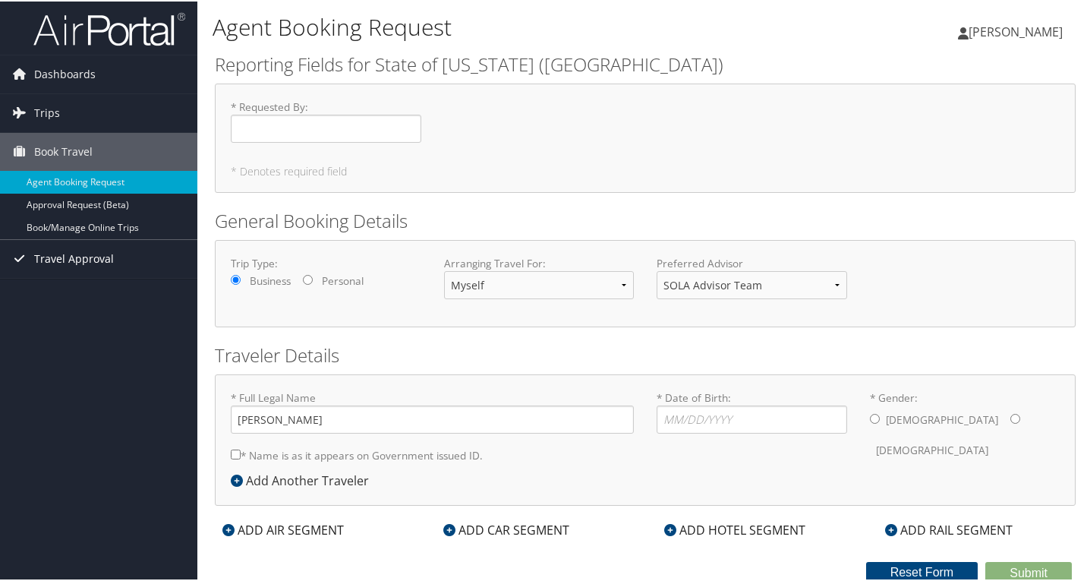
click at [60, 245] on span "Travel Approval" at bounding box center [74, 257] width 80 height 38
click at [46, 112] on span "Trips" at bounding box center [47, 112] width 26 height 38
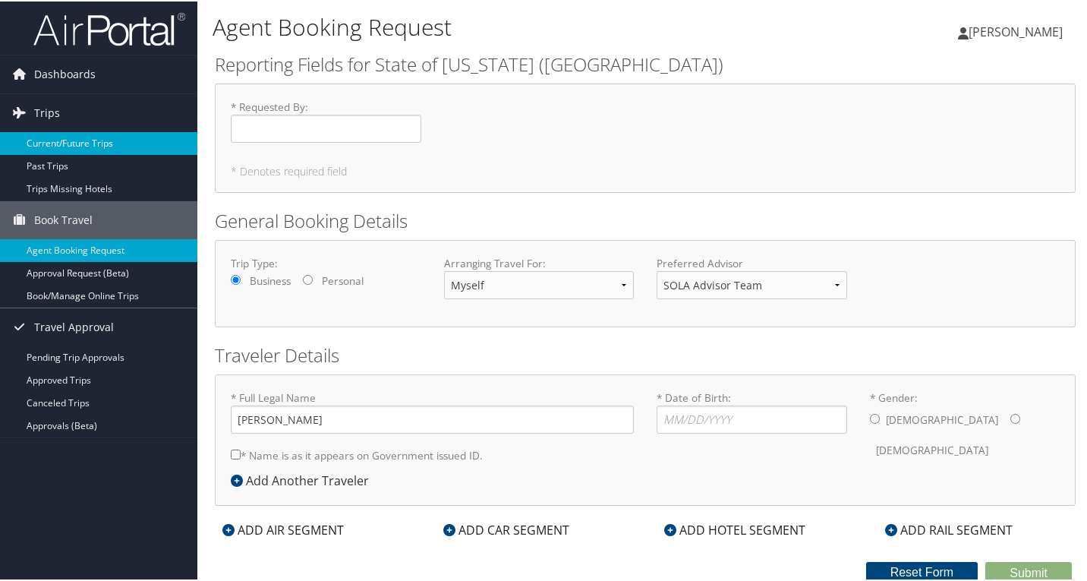
click at [66, 146] on link "Current/Future Trips" at bounding box center [98, 142] width 197 height 23
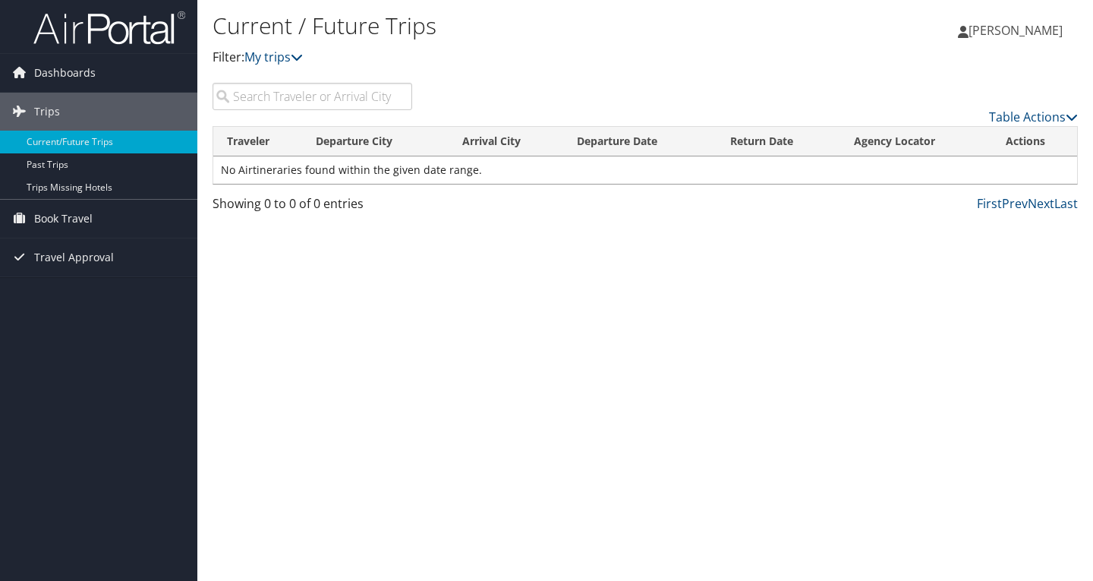
click at [1007, 33] on span "[PERSON_NAME]" at bounding box center [1016, 30] width 94 height 17
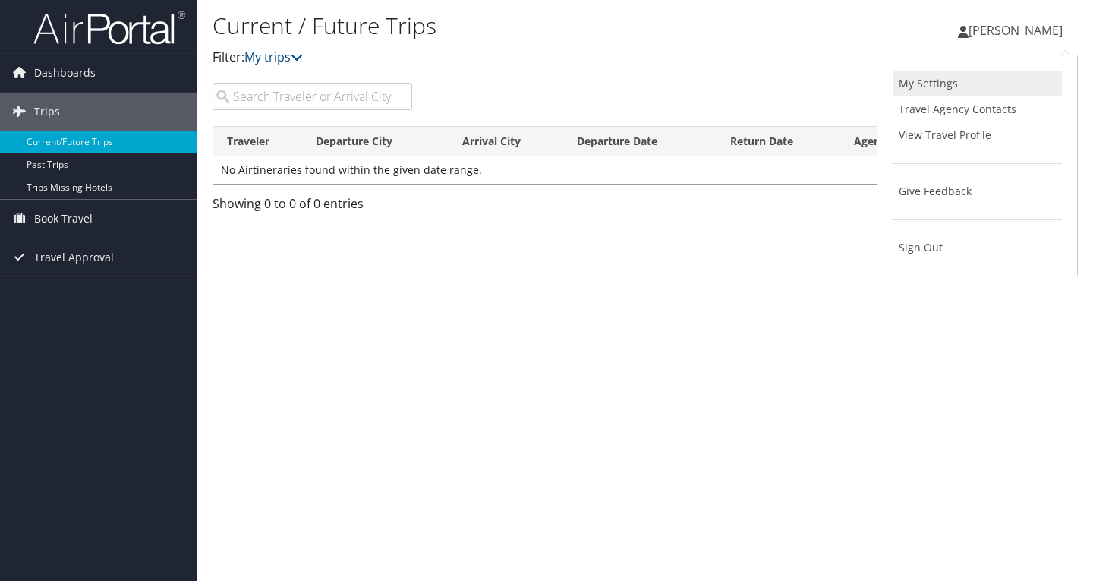
click at [933, 83] on link "My Settings" at bounding box center [977, 84] width 169 height 26
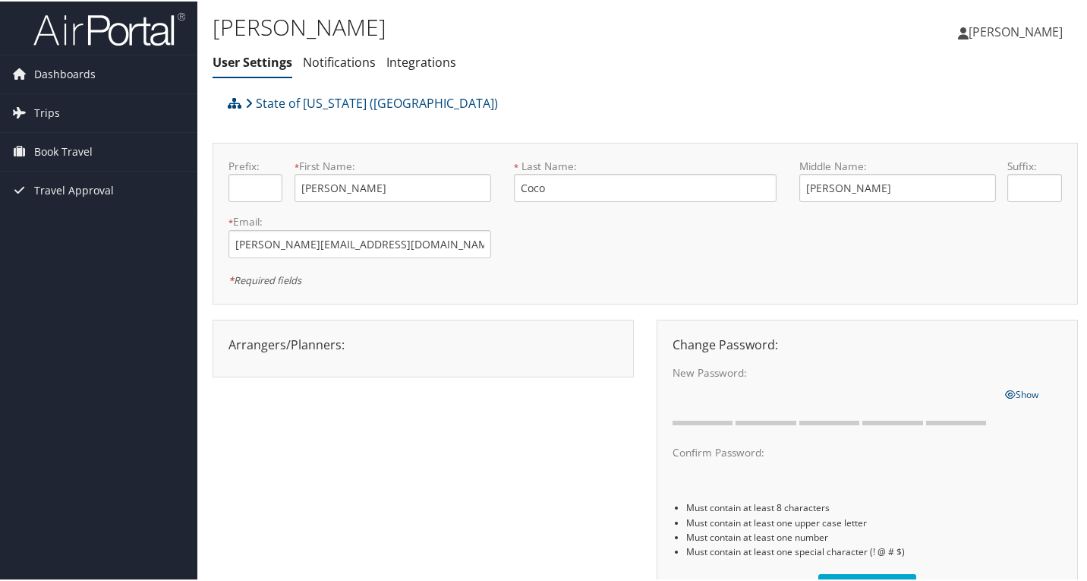
click at [380, 352] on div at bounding box center [423, 356] width 412 height 8
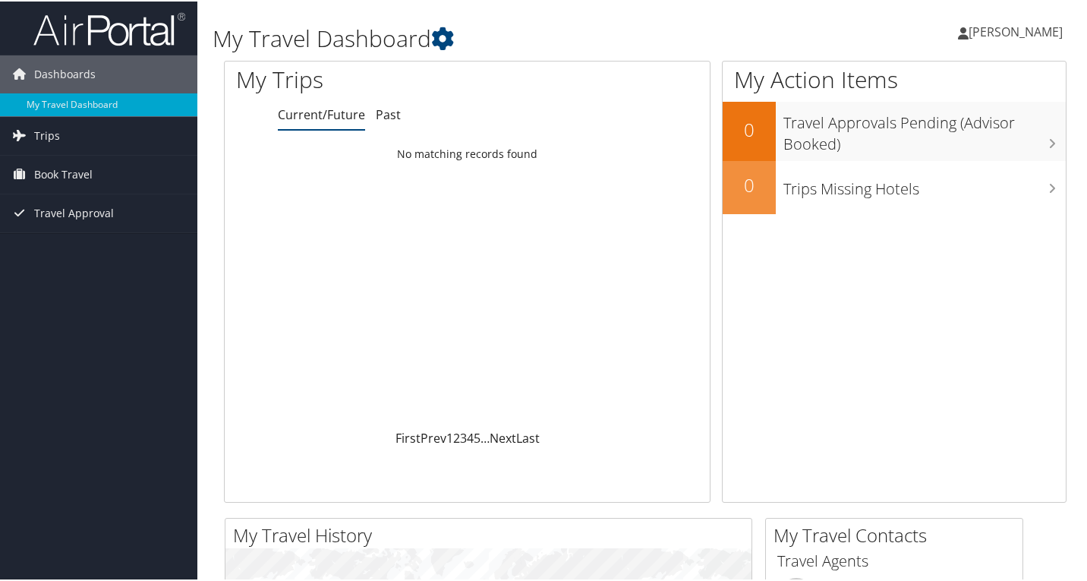
click at [969, 33] on icon at bounding box center [963, 32] width 11 height 12
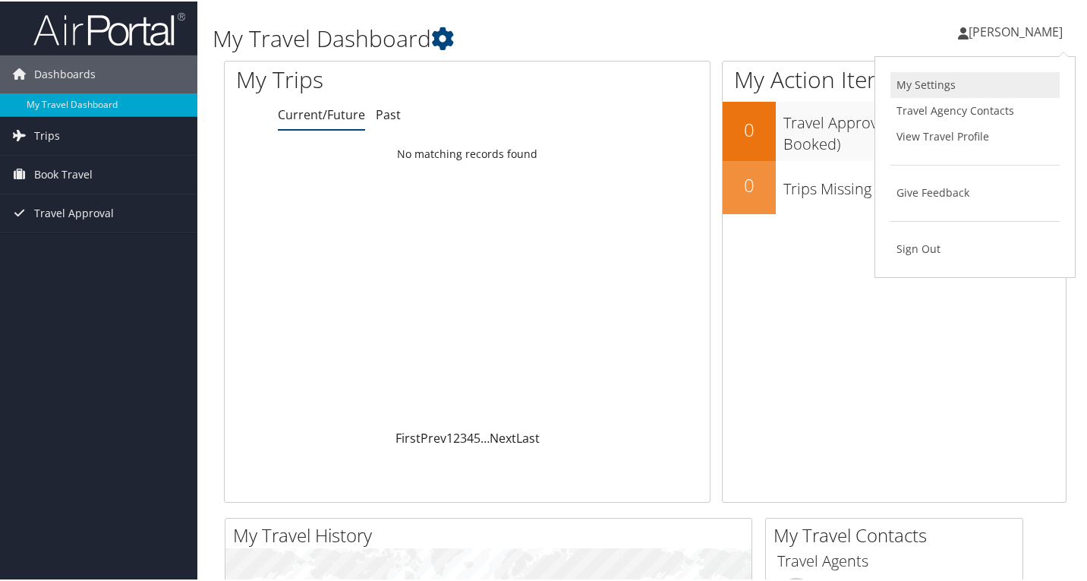
click at [916, 80] on link "My Settings" at bounding box center [974, 84] width 169 height 26
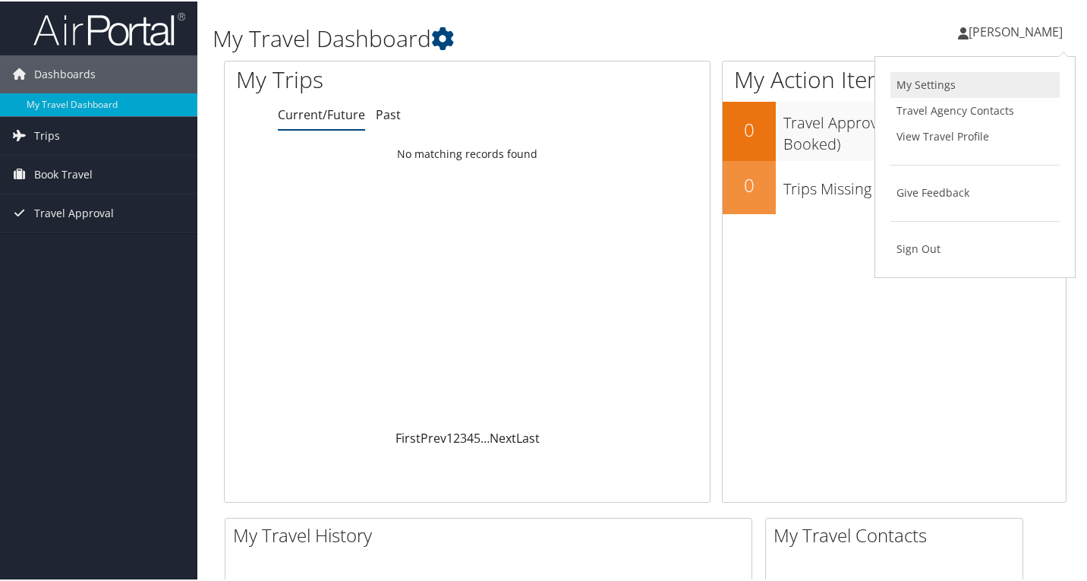
click at [932, 83] on link "My Settings" at bounding box center [974, 84] width 169 height 26
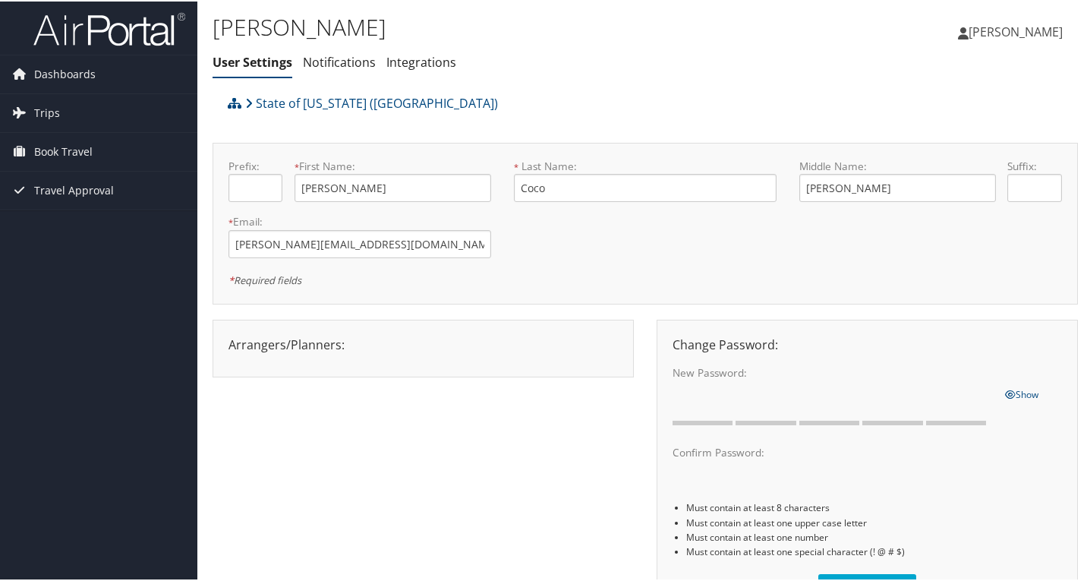
click at [420, 355] on div at bounding box center [423, 356] width 412 height 8
